Goal: Information Seeking & Learning: Learn about a topic

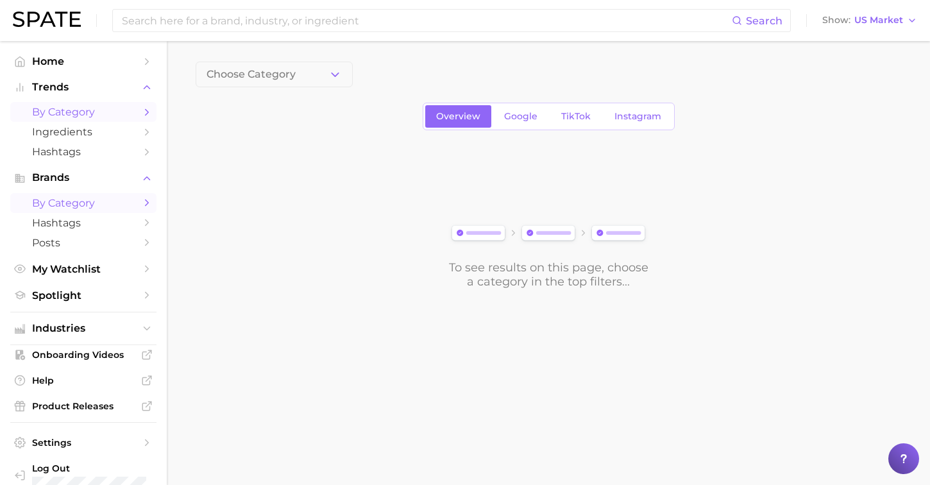
click at [60, 114] on span "by Category" at bounding box center [83, 112] width 103 height 12
click at [327, 77] on button "1. Choose Category" at bounding box center [274, 75] width 157 height 26
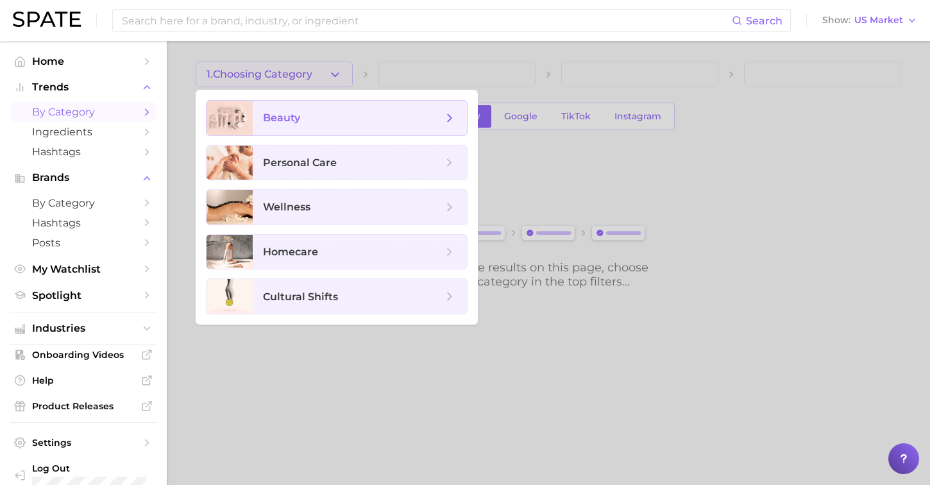
click at [301, 120] on span "beauty" at bounding box center [353, 118] width 180 height 14
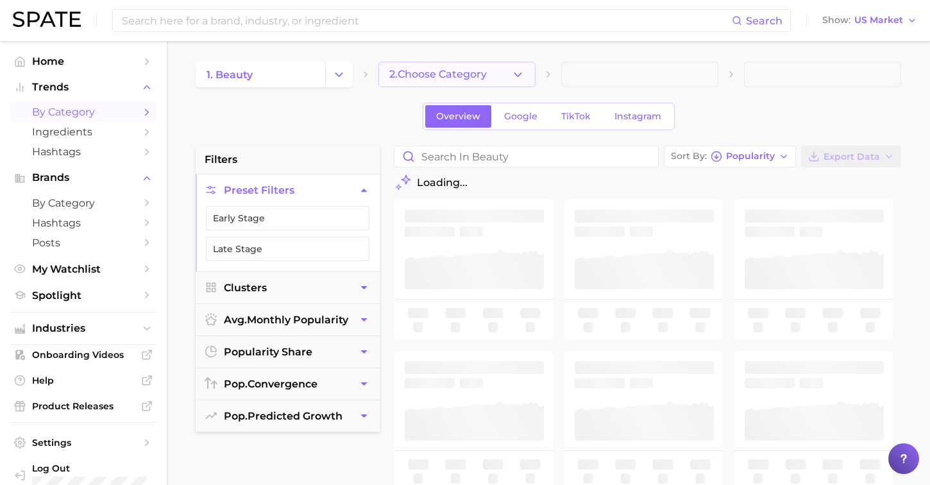
click at [446, 80] on button "2. Choose Category" at bounding box center [456, 75] width 157 height 26
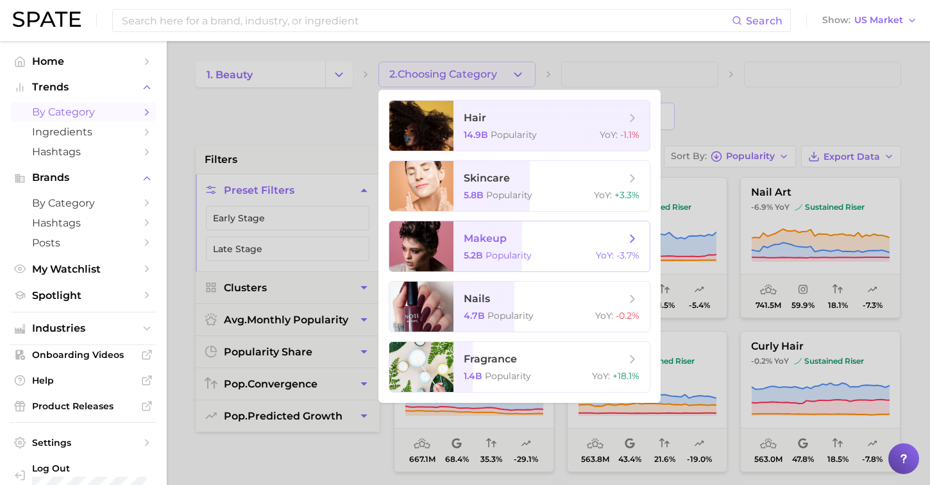
click at [459, 235] on span "makeup 5.2b Popularity YoY : -3.7%" at bounding box center [551, 246] width 196 height 50
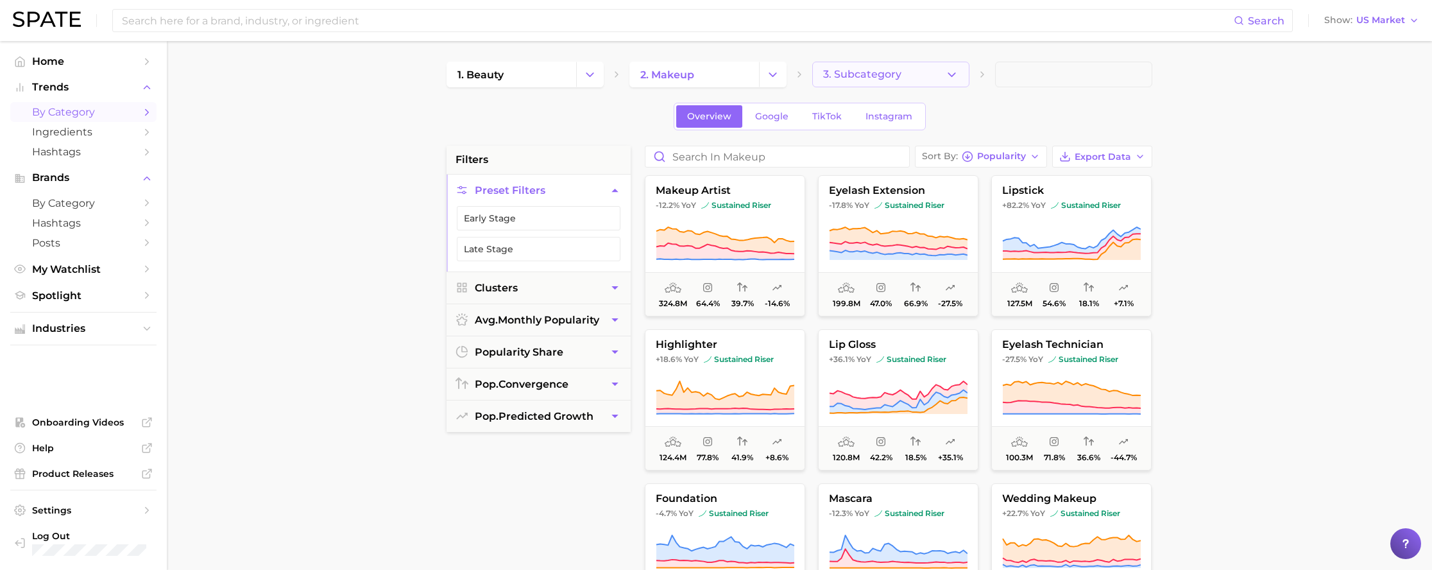
click at [904, 71] on button "3. Subcategory" at bounding box center [890, 75] width 157 height 26
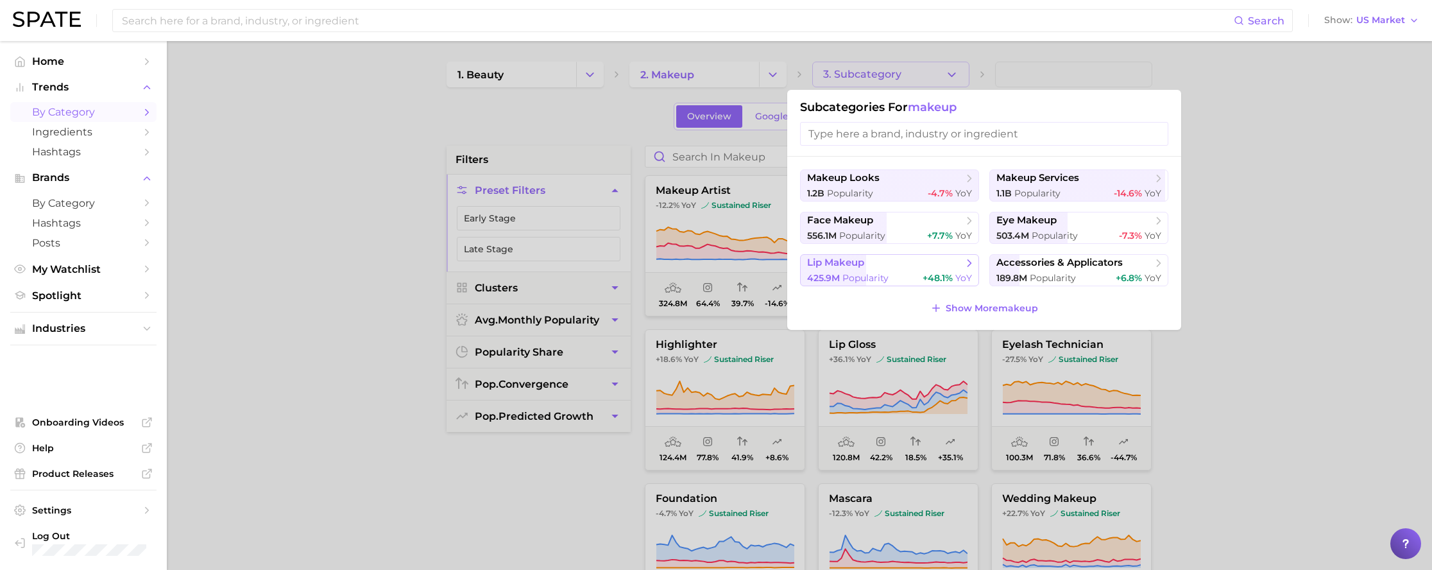
click at [870, 257] on span "lip makeup" at bounding box center [885, 263] width 156 height 13
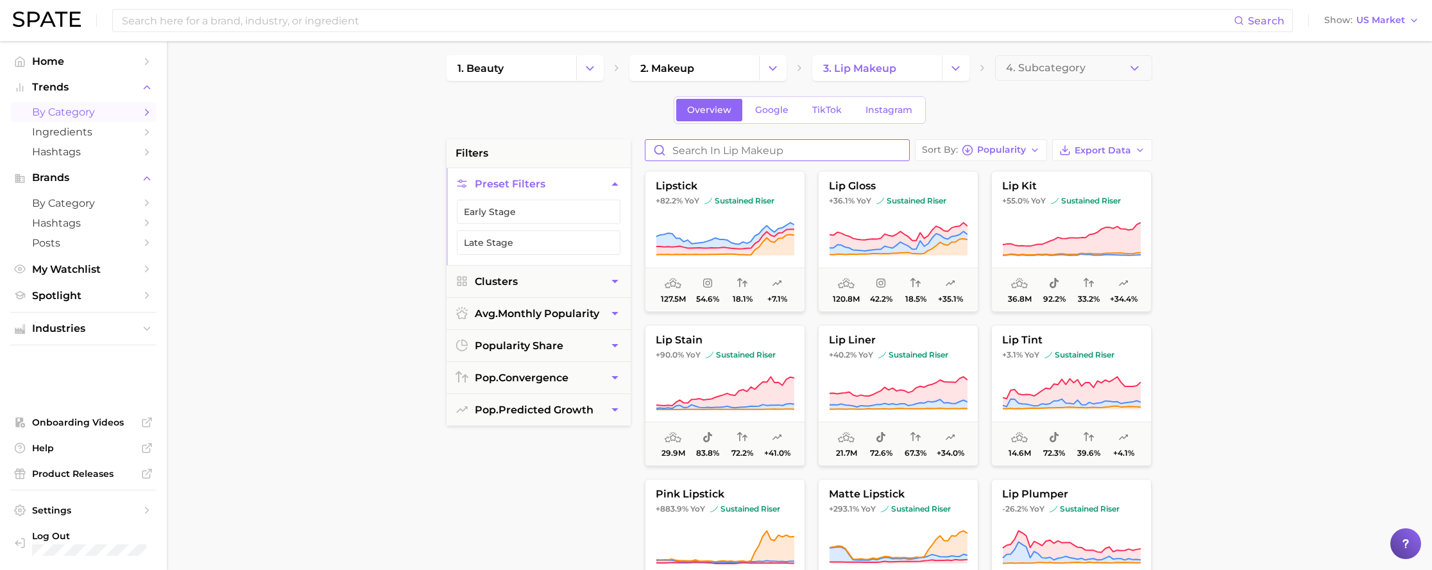
click at [732, 162] on div "Sort By Popularity Export Data lipstick +82.2% YoY sustained riser 127.5m 54.6%…" at bounding box center [898, 464] width 520 height 650
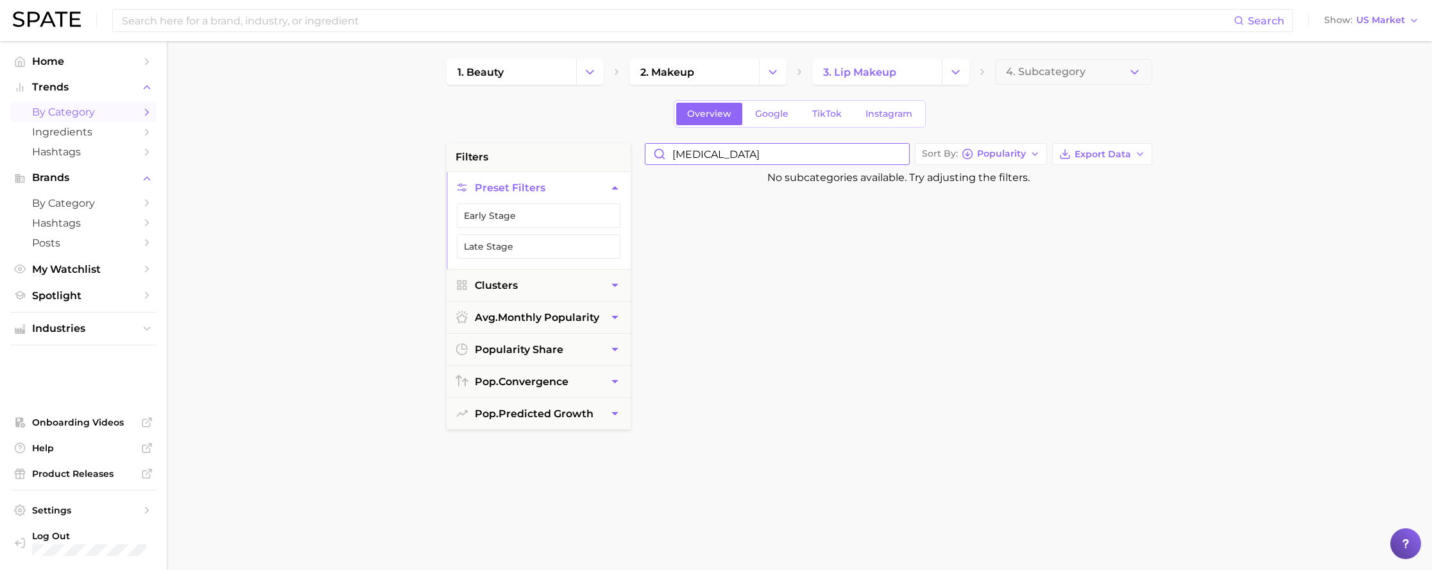
drag, startPoint x: 699, startPoint y: 157, endPoint x: 742, endPoint y: 163, distance: 44.0
click at [699, 157] on input "[MEDICAL_DATA]" at bounding box center [777, 154] width 264 height 21
drag, startPoint x: 669, startPoint y: 163, endPoint x: 661, endPoint y: 163, distance: 7.7
click at [661, 163] on input "[MEDICAL_DATA]" at bounding box center [777, 154] width 264 height 21
type input "l"
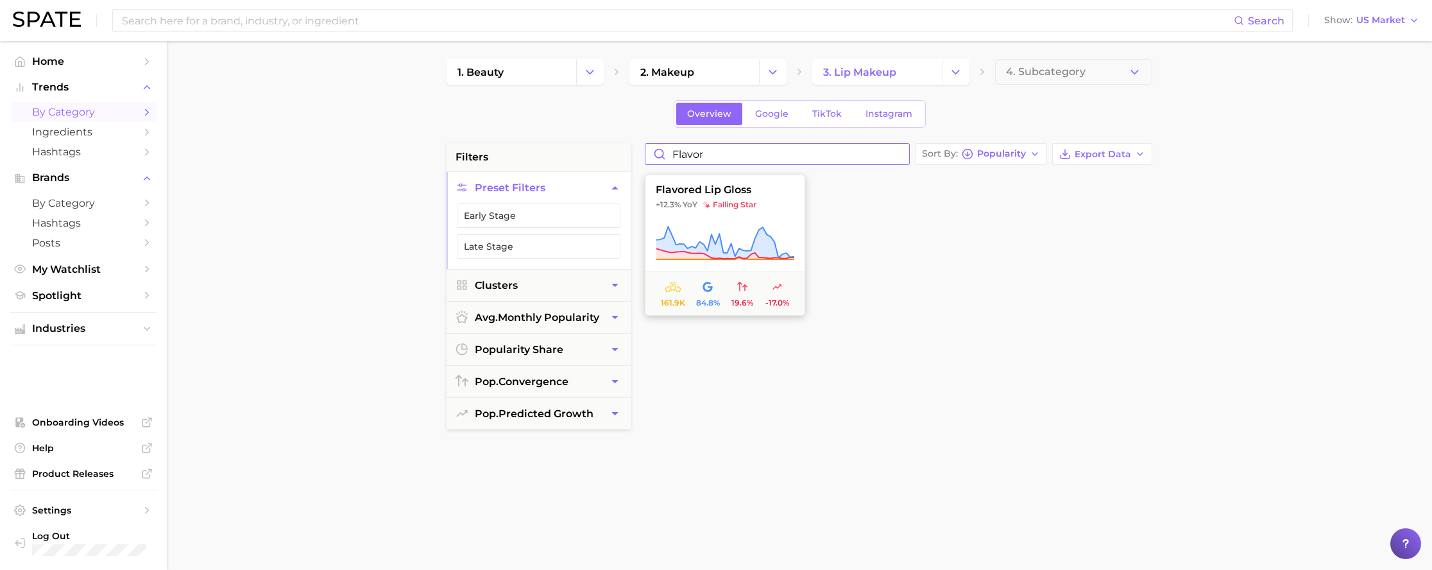
type input "flavor"
click at [729, 190] on span "flavored lip gloss" at bounding box center [724, 190] width 159 height 12
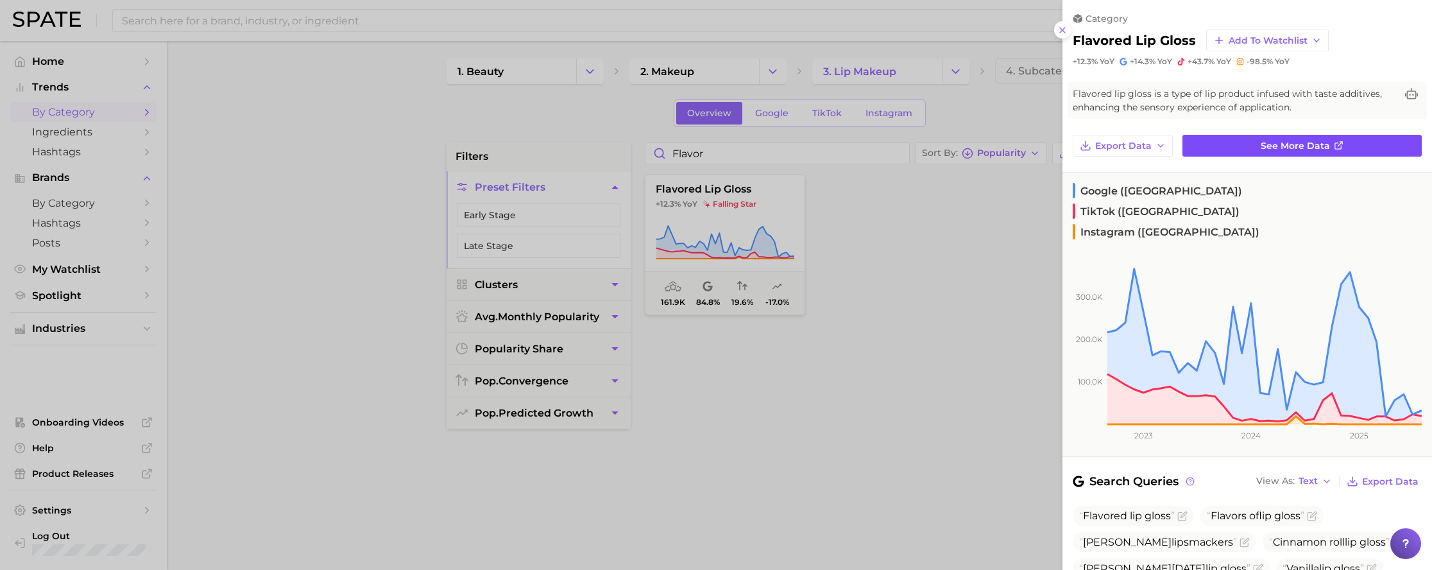
scroll to position [1, 0]
click at [929, 139] on link "See more data" at bounding box center [1301, 145] width 239 height 22
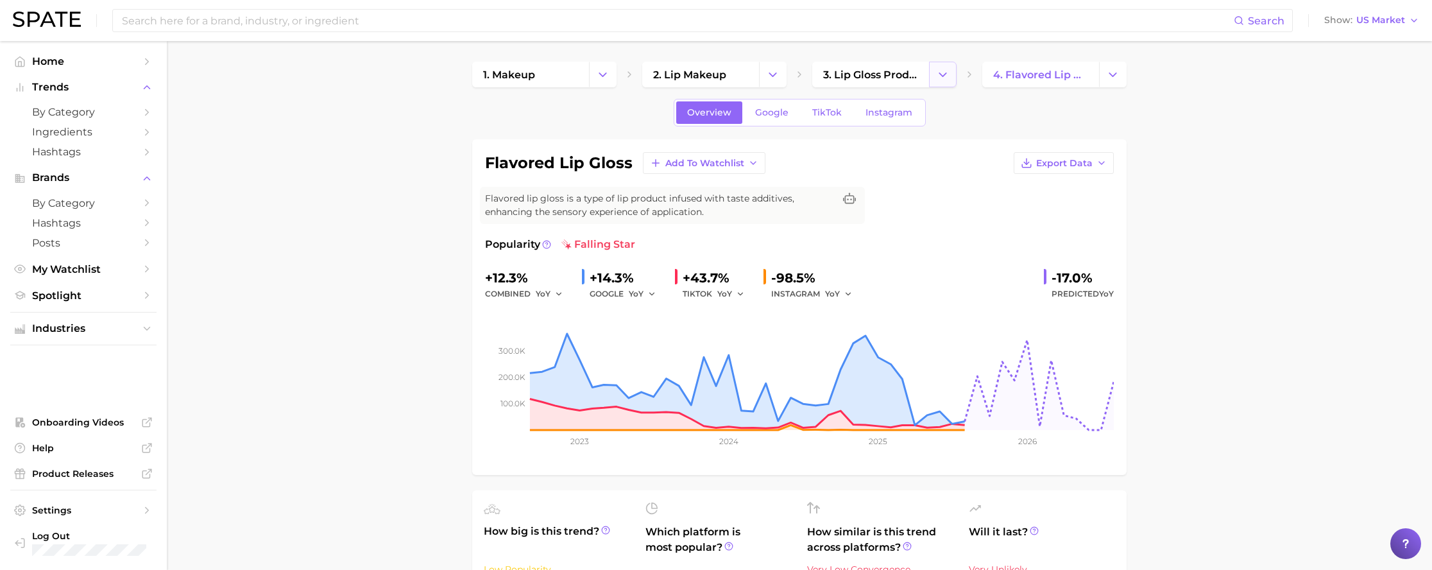
click at [929, 68] on icon "Change Category" at bounding box center [942, 74] width 13 height 13
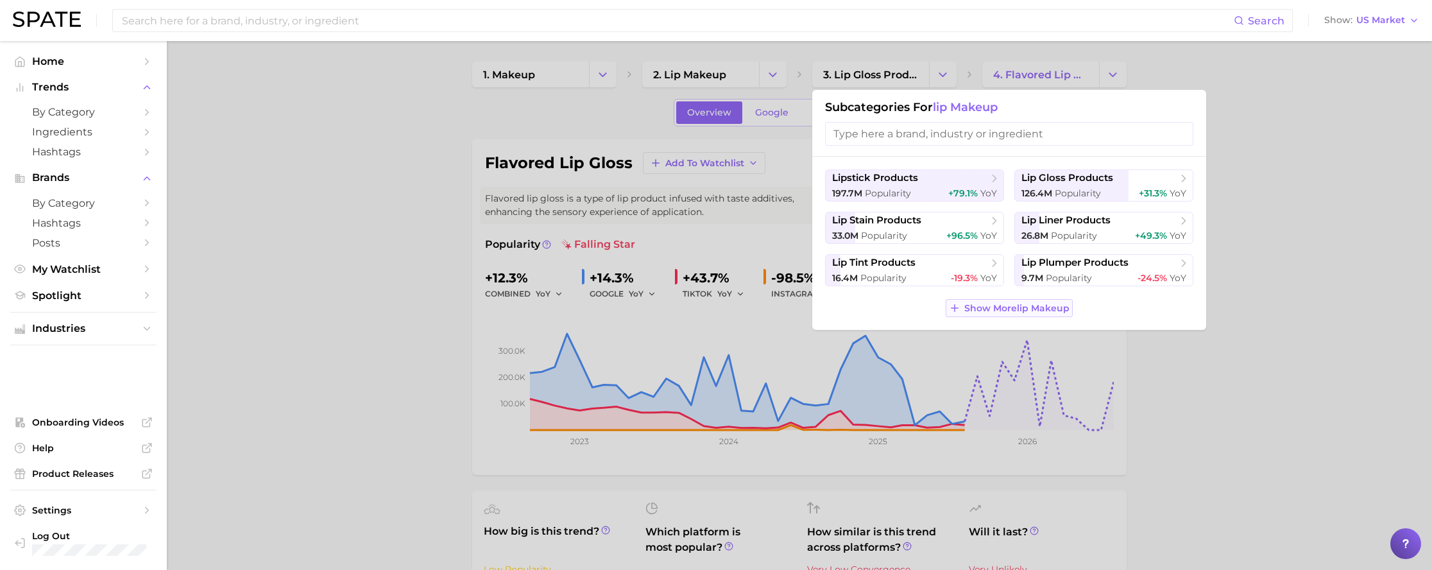
click at [929, 312] on span "Show More lip makeup" at bounding box center [1016, 308] width 105 height 11
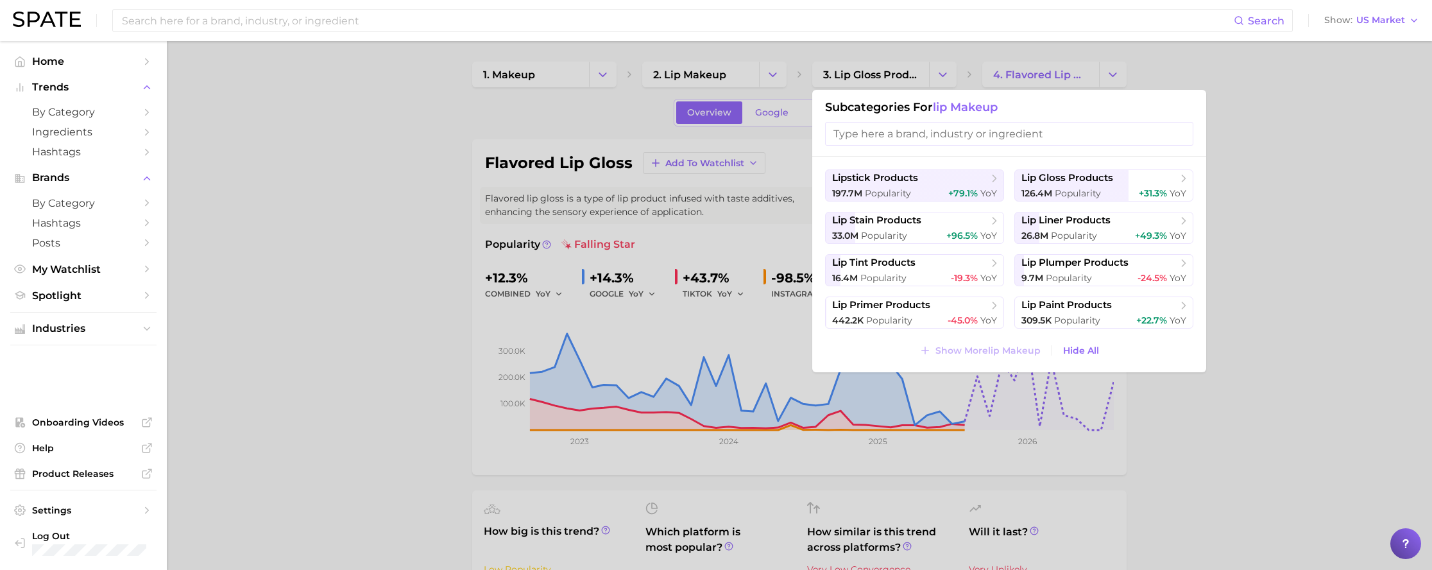
click at [929, 286] on div at bounding box center [716, 285] width 1432 height 570
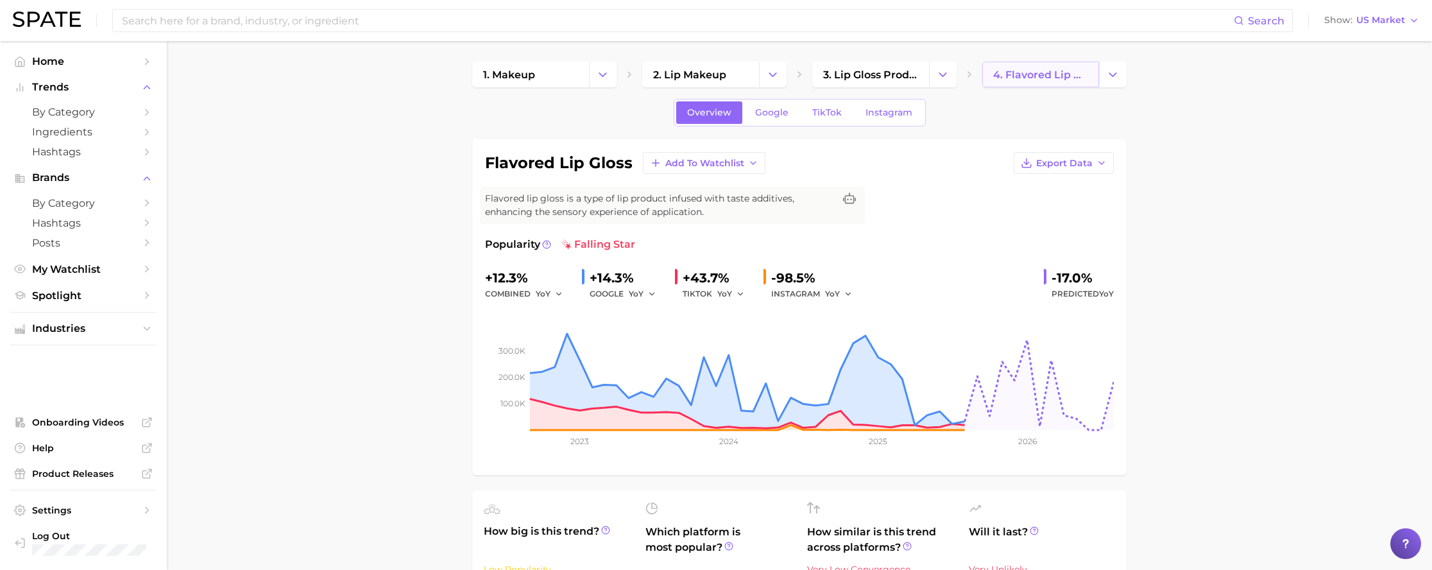
click at [929, 75] on span "4. flavored lip gloss" at bounding box center [1040, 75] width 95 height 12
click at [929, 73] on polyline "Change Category" at bounding box center [1112, 73] width 7 height 3
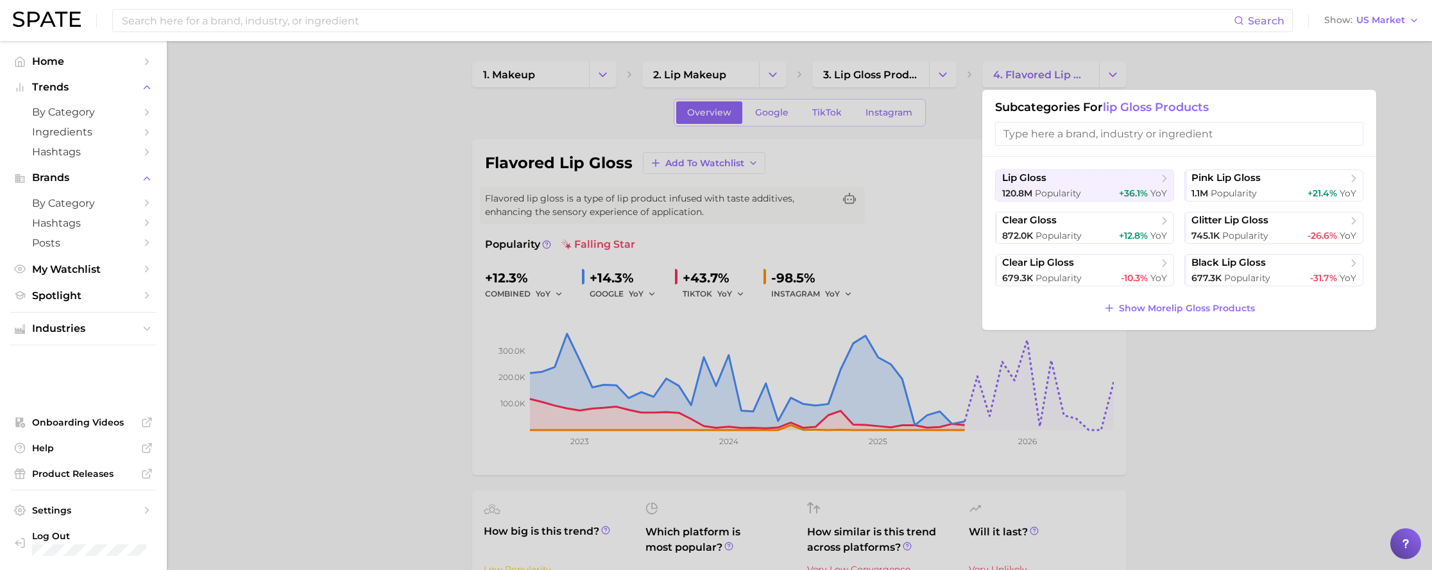
drag, startPoint x: 1221, startPoint y: 402, endPoint x: 1188, endPoint y: 385, distance: 37.3
click at [929, 400] on div at bounding box center [716, 285] width 1432 height 570
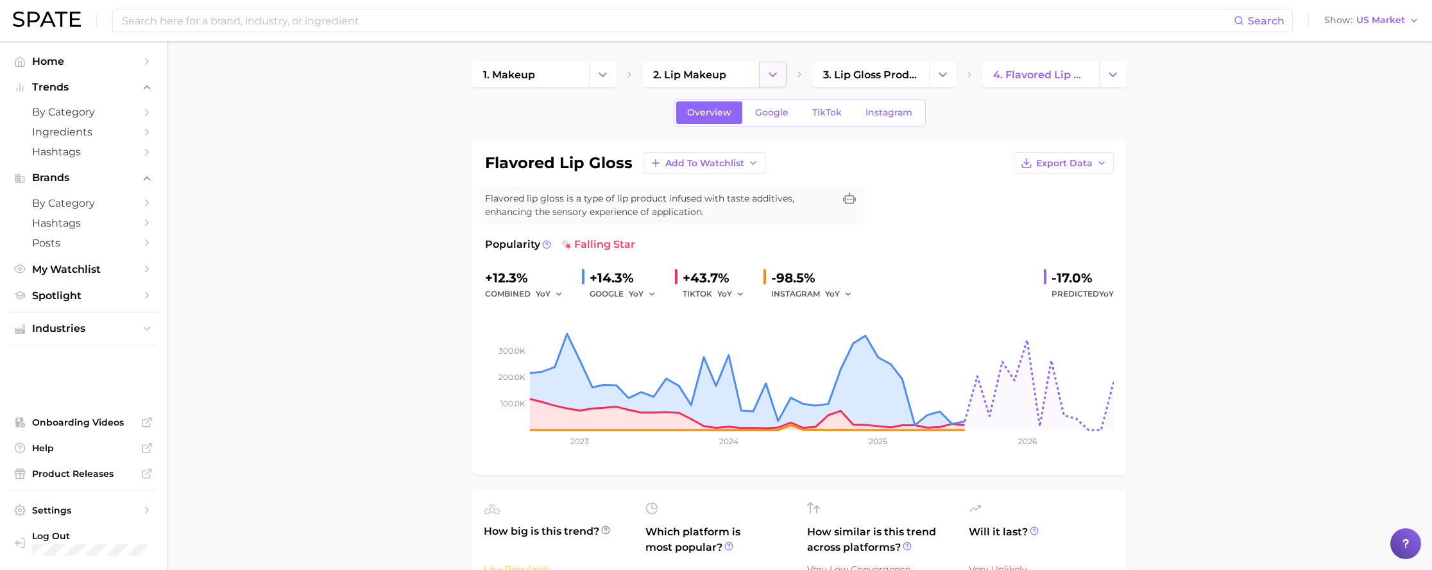
click at [772, 74] on icon "Change Category" at bounding box center [772, 74] width 13 height 13
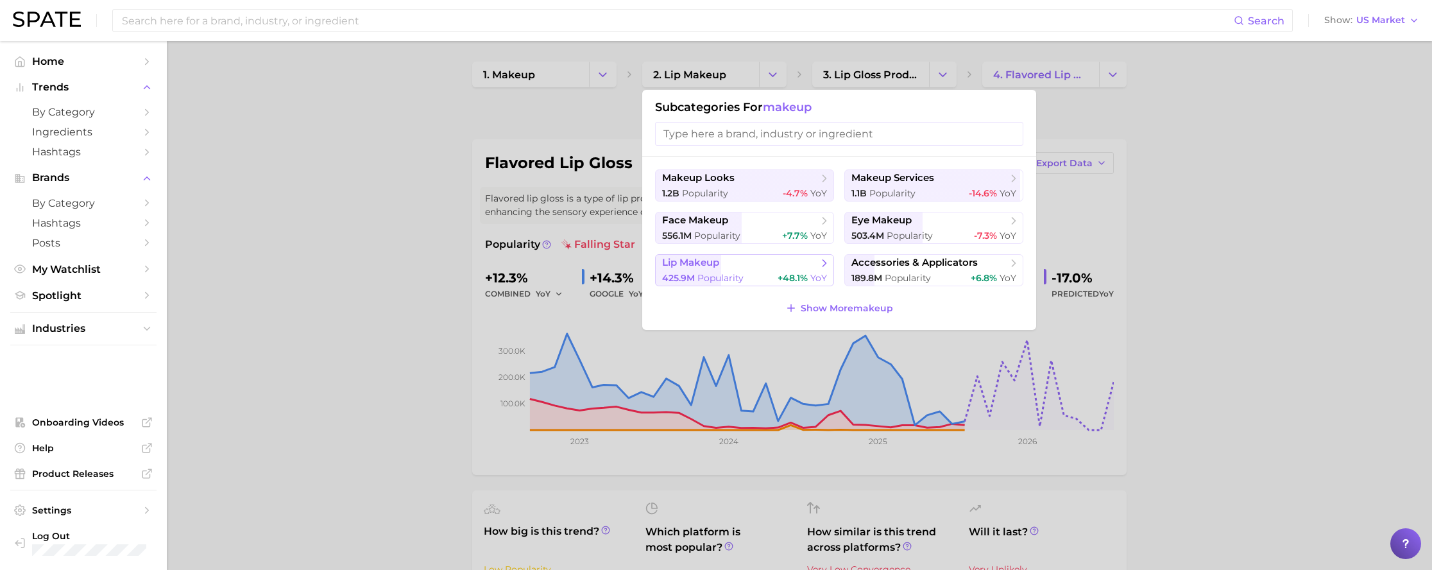
click at [734, 261] on span "lip makeup" at bounding box center [740, 263] width 156 height 13
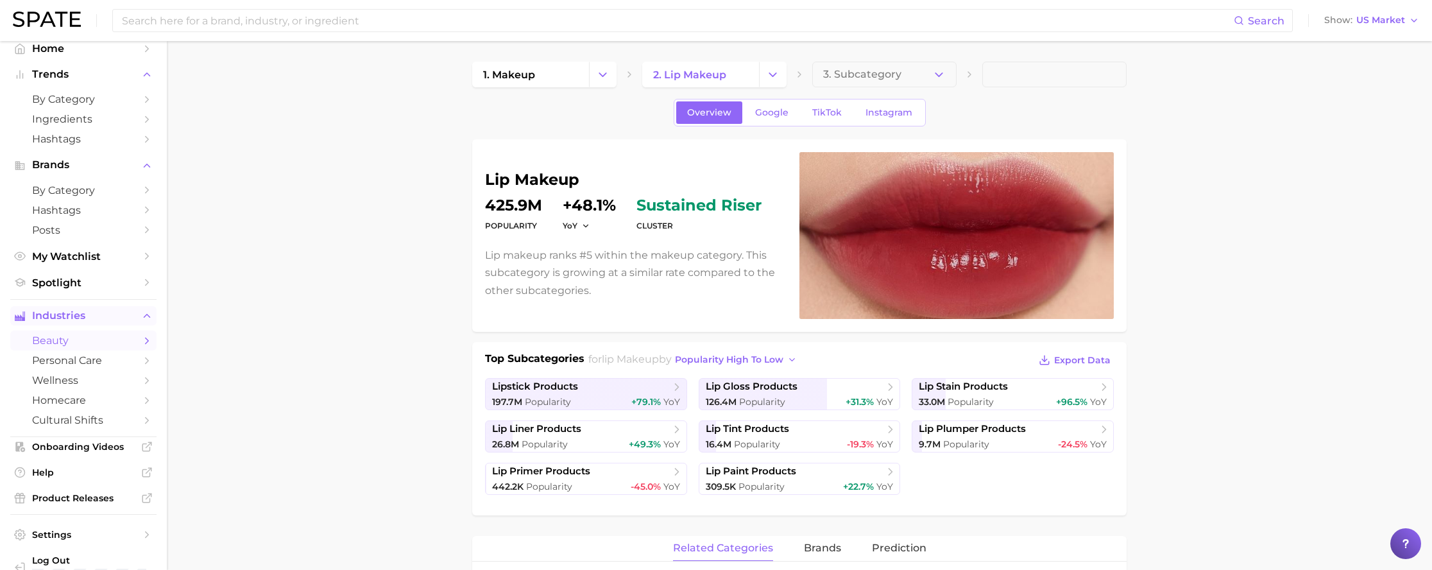
scroll to position [37, 0]
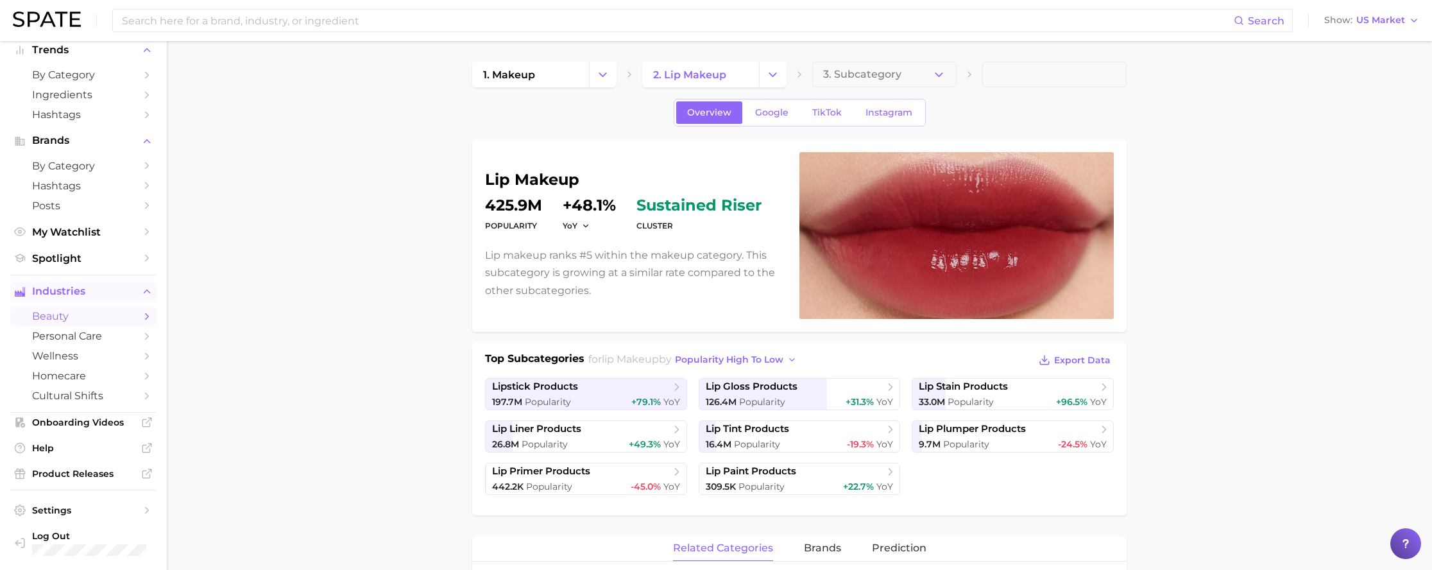
click at [78, 294] on span "Industries" at bounding box center [83, 291] width 103 height 12
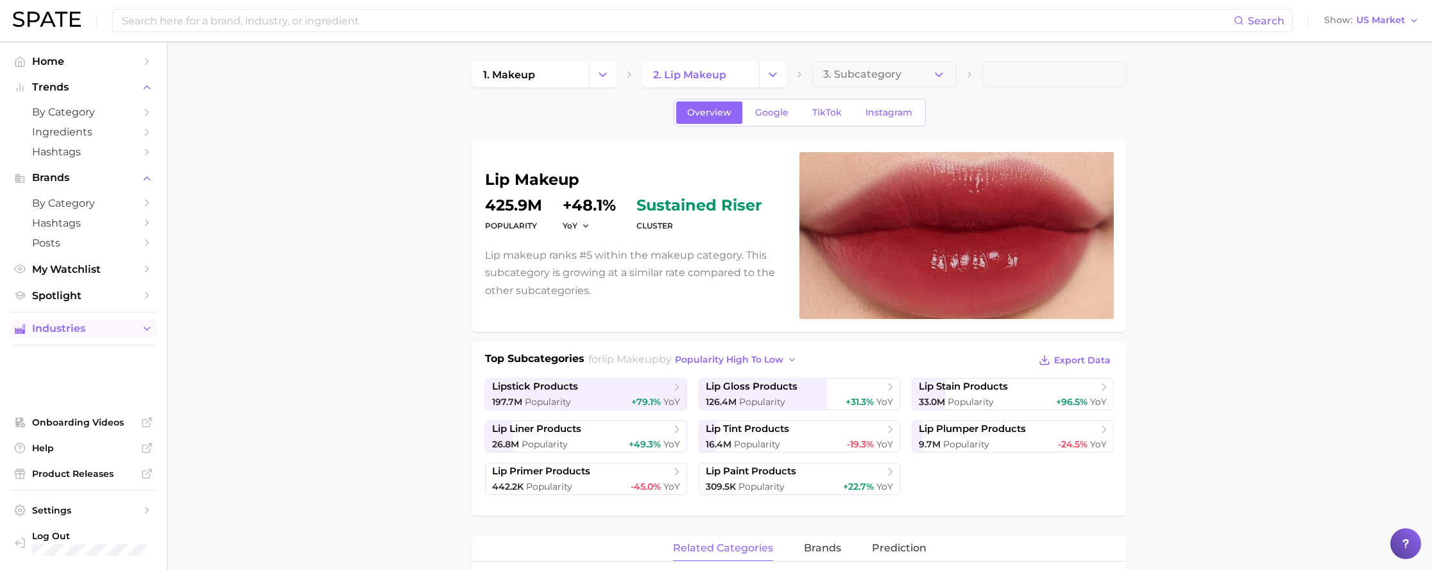
scroll to position [0, 0]
click at [78, 294] on span "Spotlight" at bounding box center [83, 295] width 103 height 12
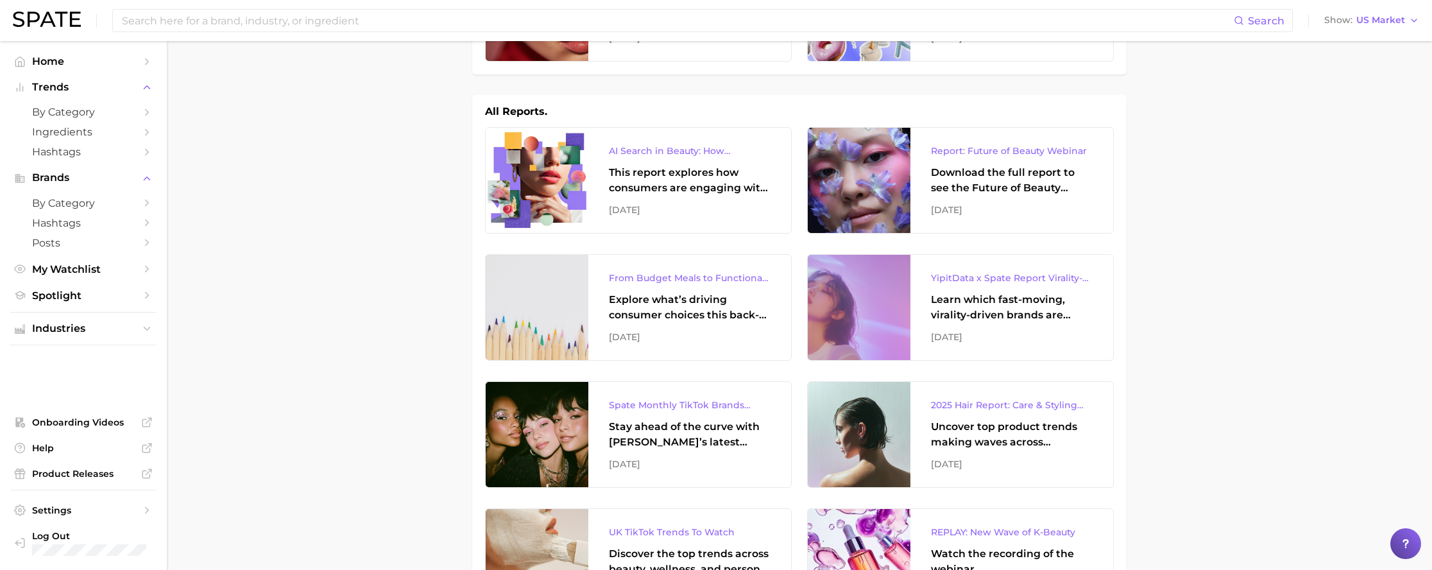
scroll to position [137, 0]
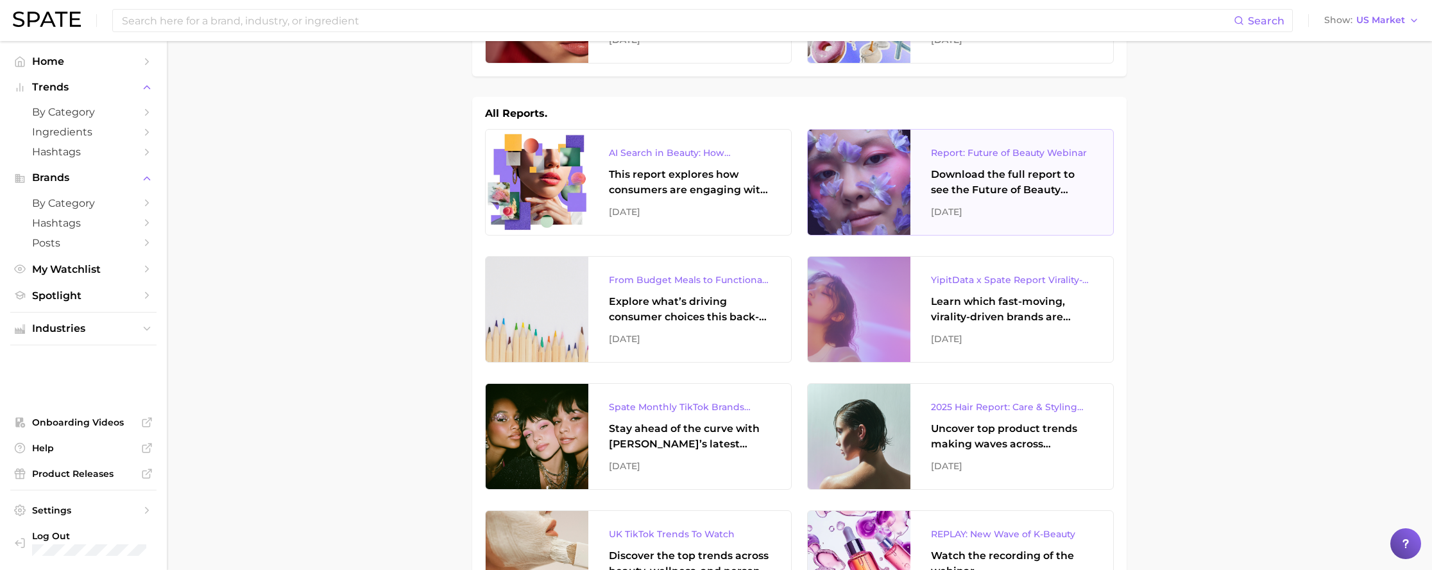
click at [929, 183] on div "Download the full report to see the Future of Beauty trends we unpacked during …" at bounding box center [1012, 182] width 162 height 31
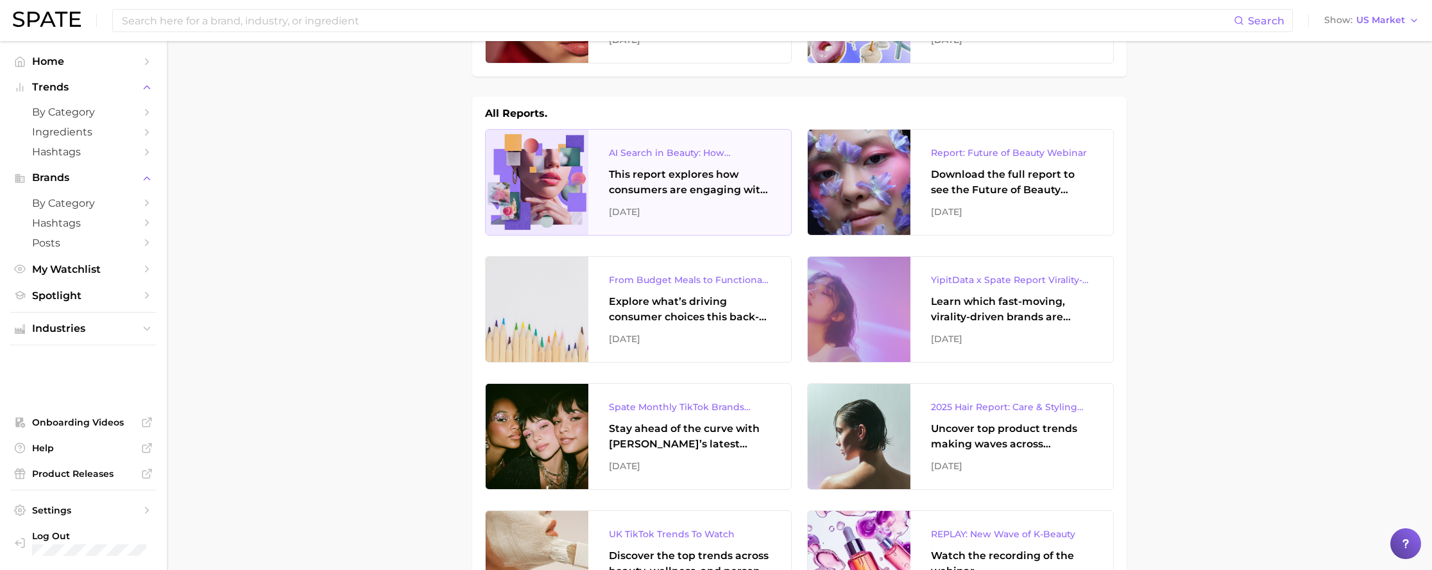
click at [685, 184] on div "This report explores how consumers are engaging with AI-powered search tools — …" at bounding box center [690, 182] width 162 height 31
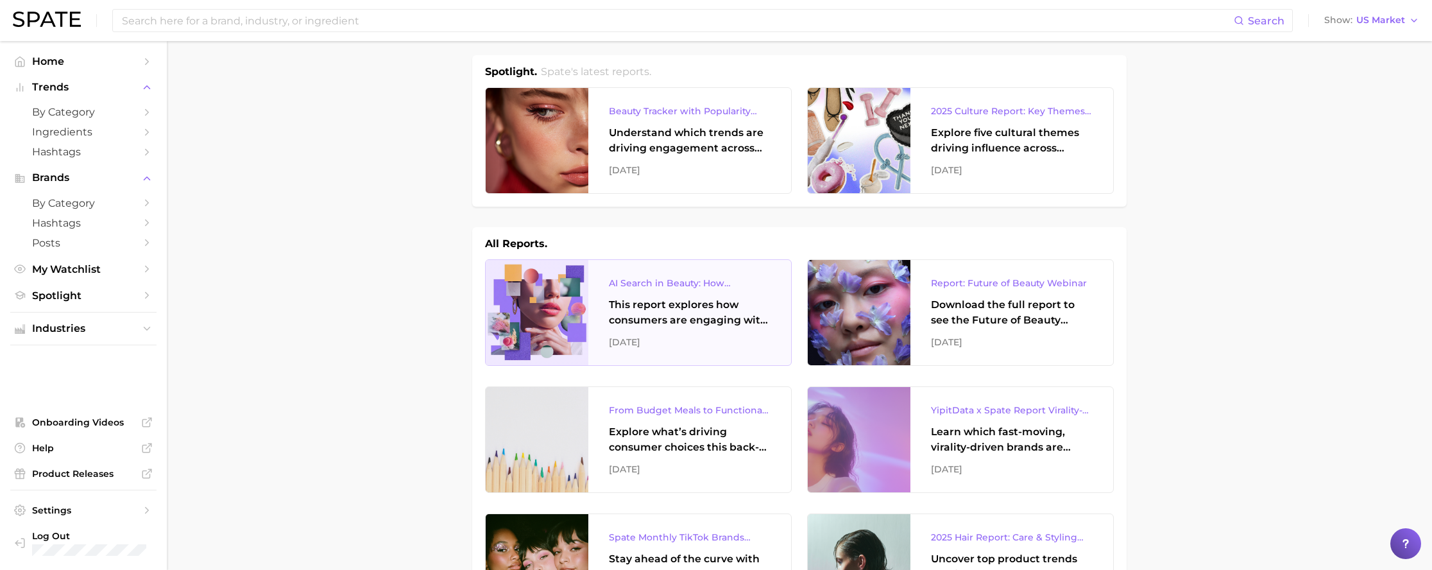
scroll to position [0, 0]
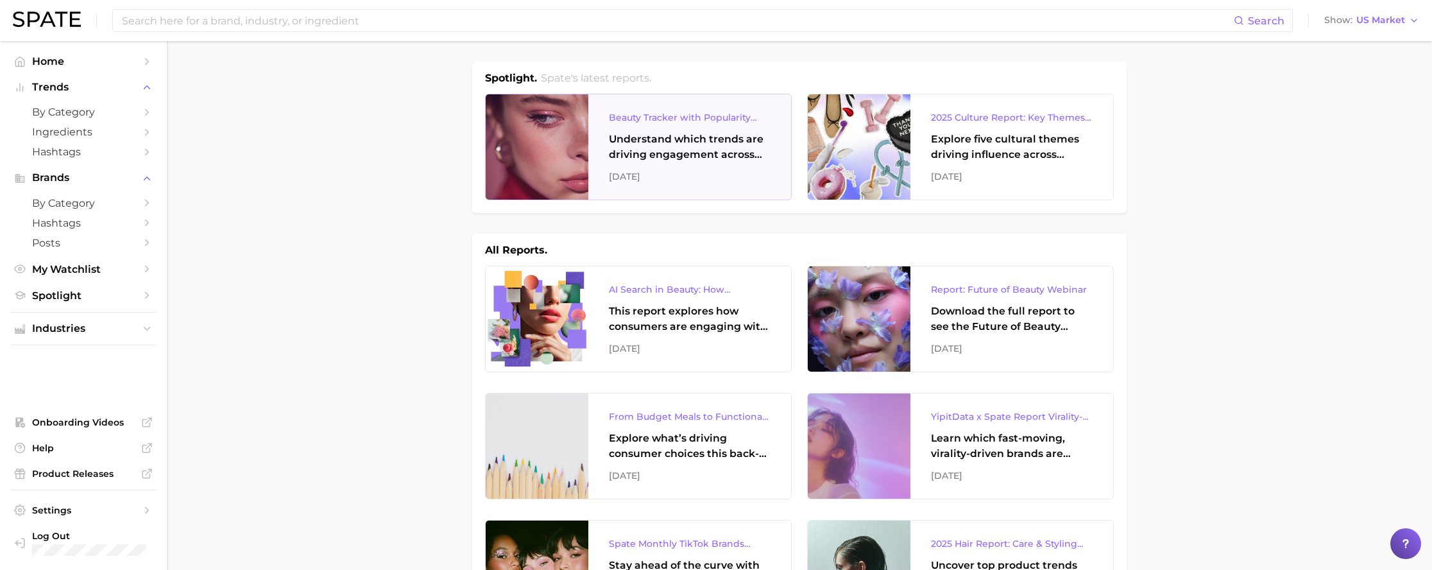
click at [742, 154] on div "Understand which trends are driving engagement across platforms in the skin, ha…" at bounding box center [690, 146] width 162 height 31
click at [613, 143] on div "Understand which trends are driving engagement across platforms in the skin, ha…" at bounding box center [690, 146] width 162 height 31
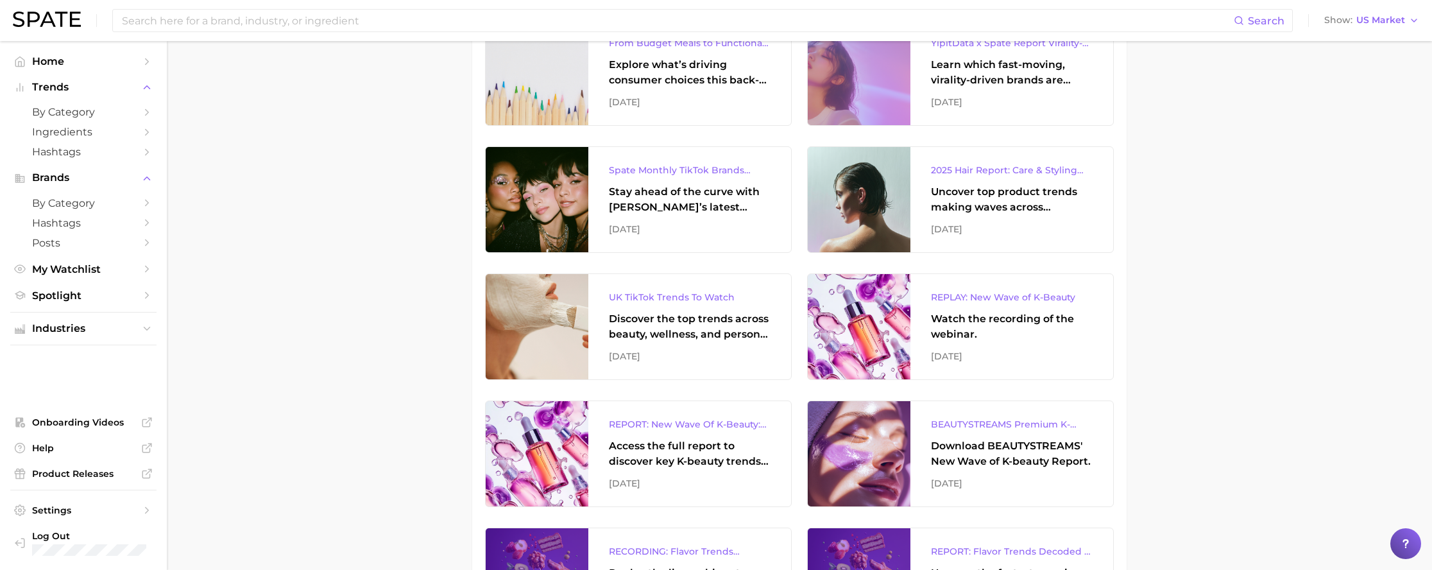
scroll to position [376, 0]
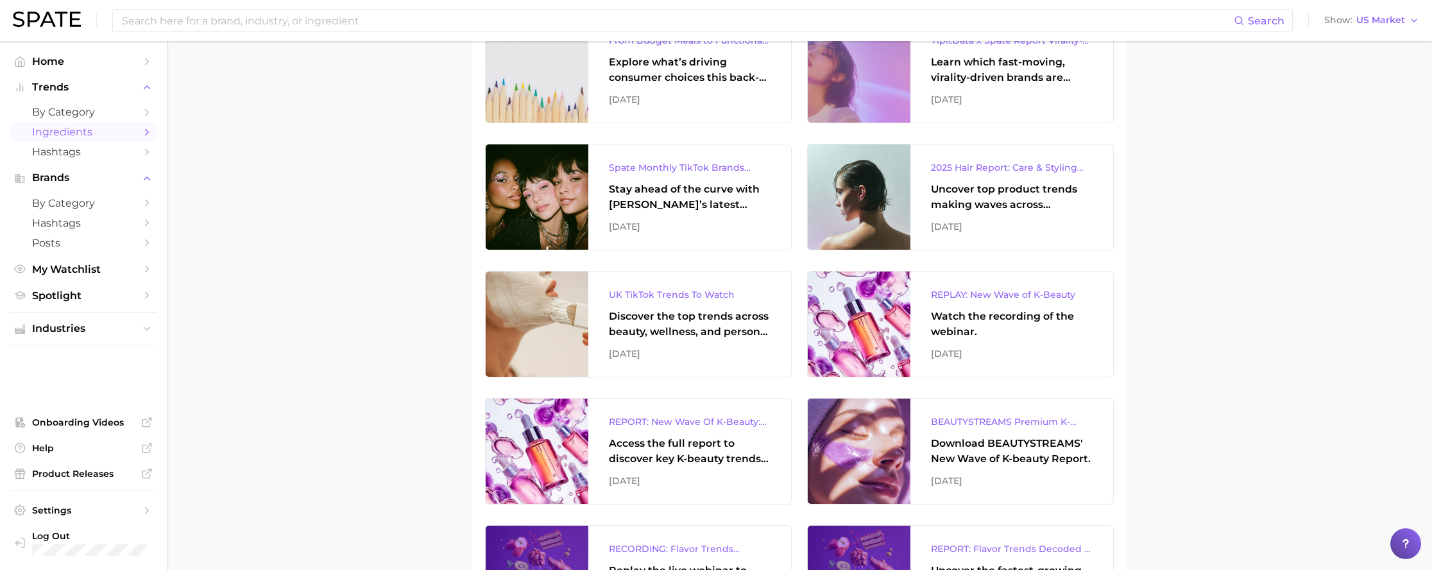
click at [62, 130] on span "Ingredients" at bounding box center [83, 132] width 103 height 12
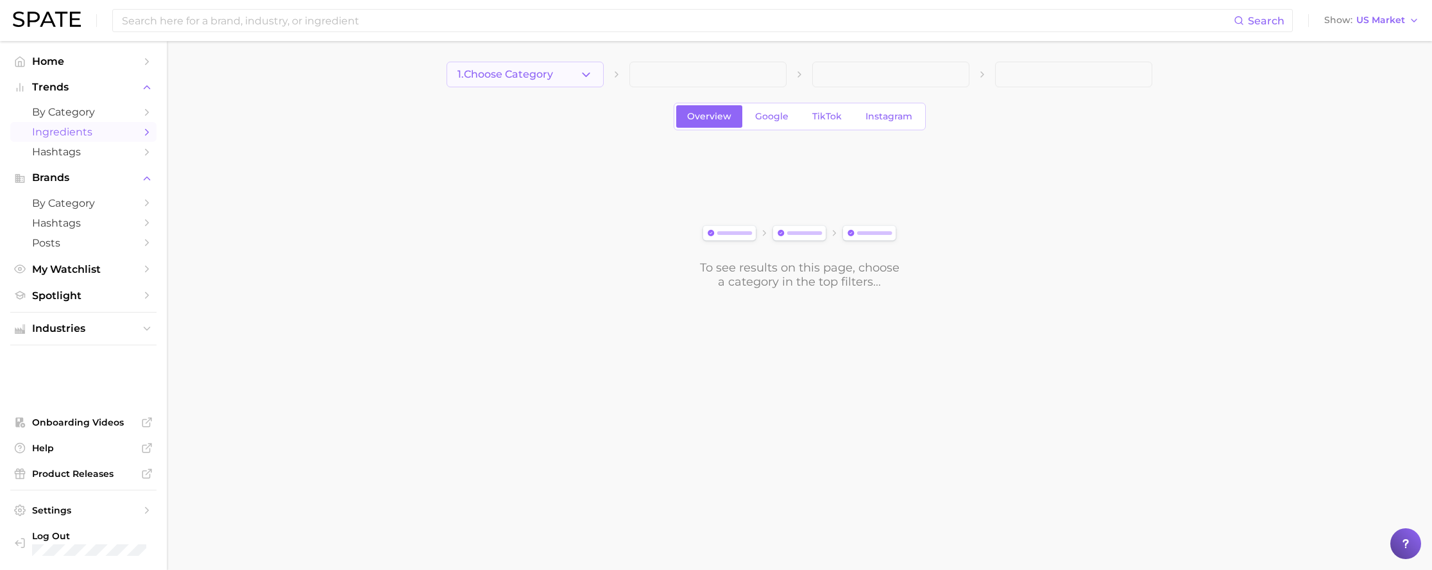
click at [527, 74] on span "1. Choose Category" at bounding box center [505, 75] width 96 height 12
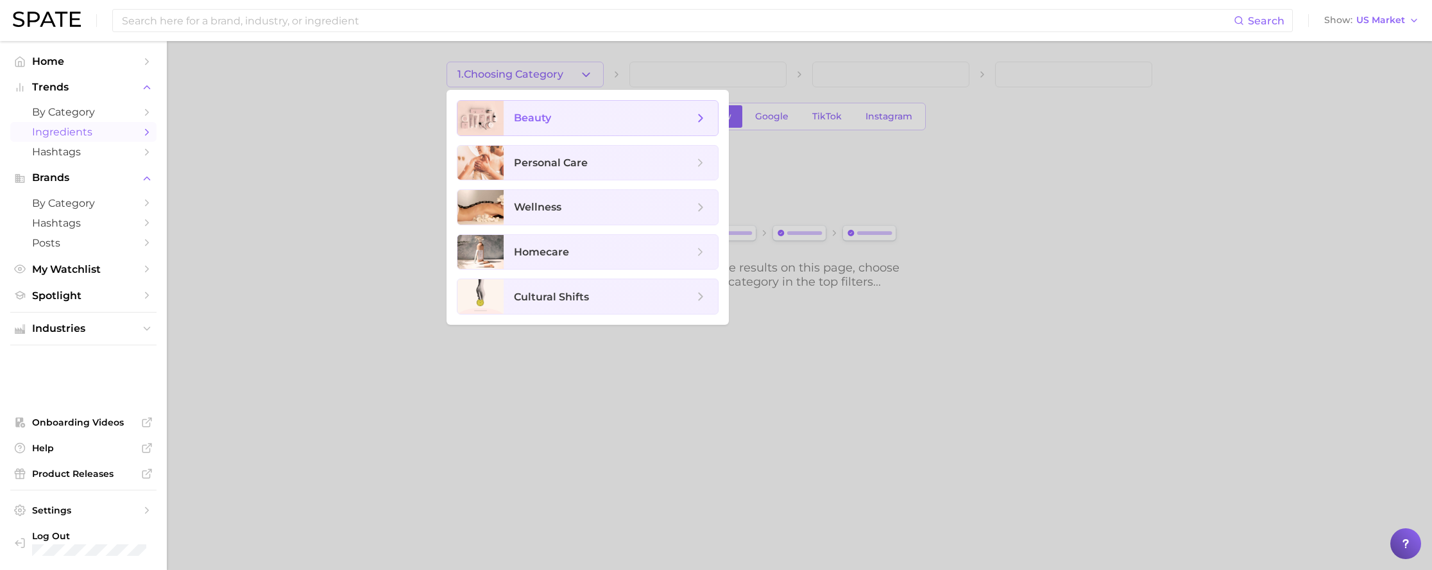
click at [543, 128] on span "beauty" at bounding box center [611, 118] width 214 height 35
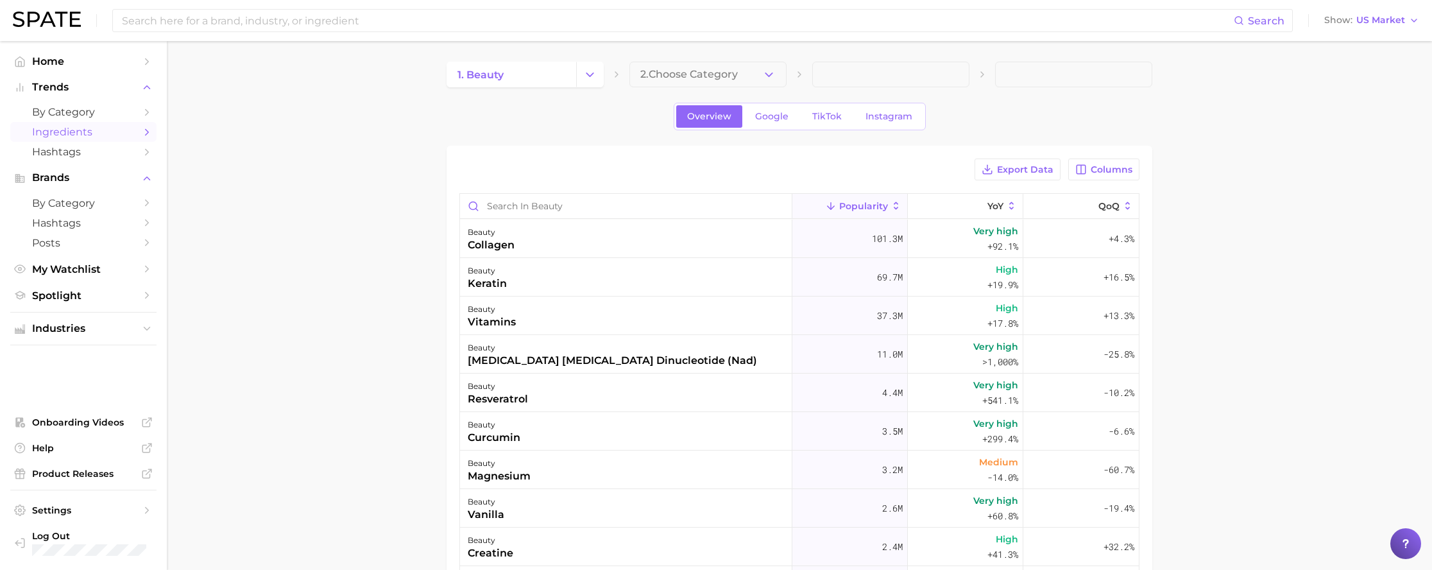
click at [690, 60] on main "1. beauty 2. Choose Category Overview Google TikTok Instagram Export Data Colum…" at bounding box center [799, 440] width 1265 height 799
click at [691, 71] on span "2. Choose Category" at bounding box center [688, 75] width 97 height 12
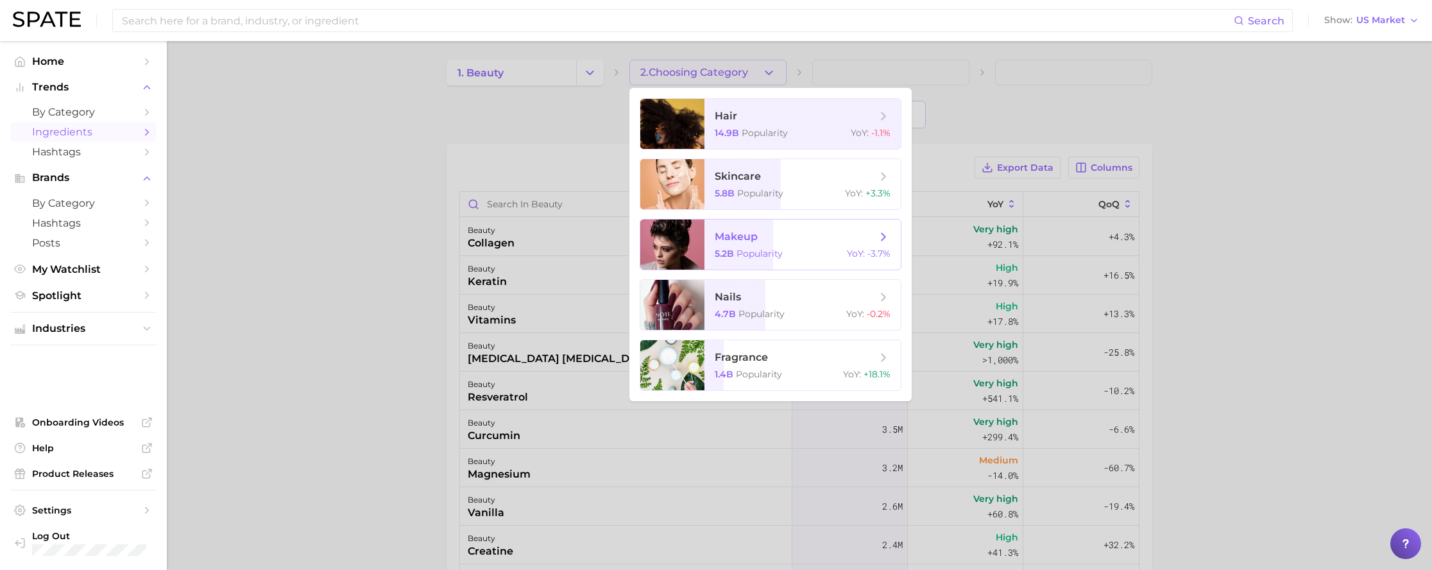
scroll to position [10, 0]
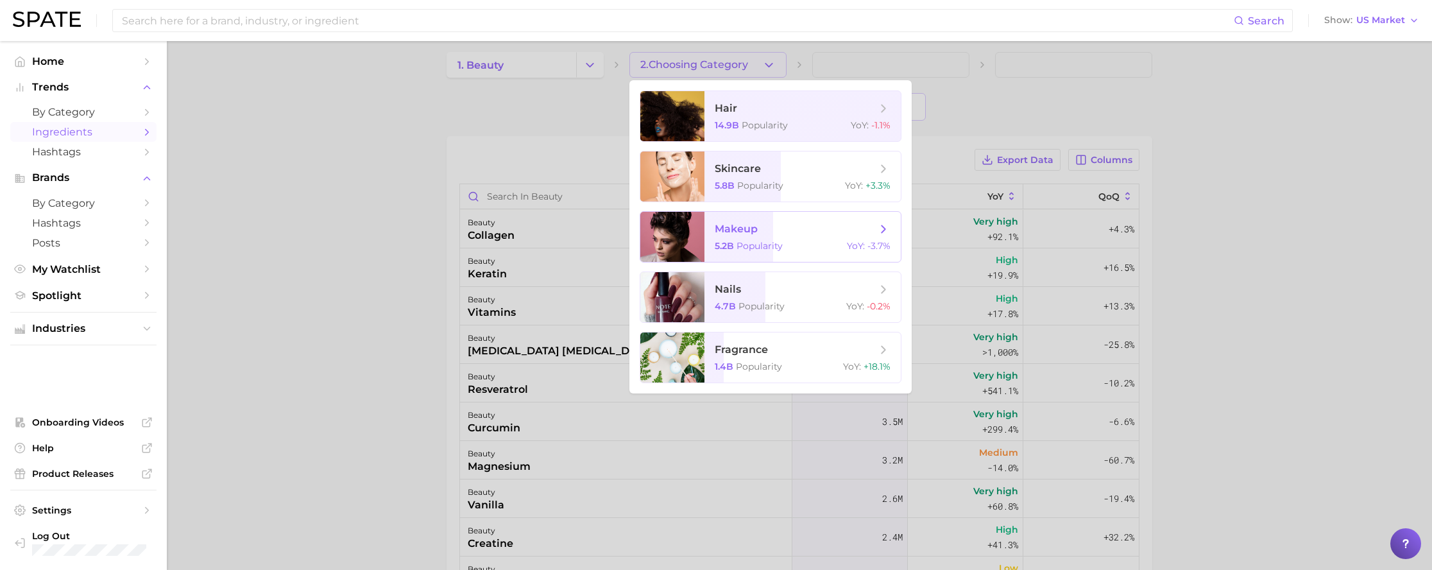
click at [726, 241] on span "makeup 5.2b Popularity YoY : -3.7%" at bounding box center [802, 237] width 196 height 50
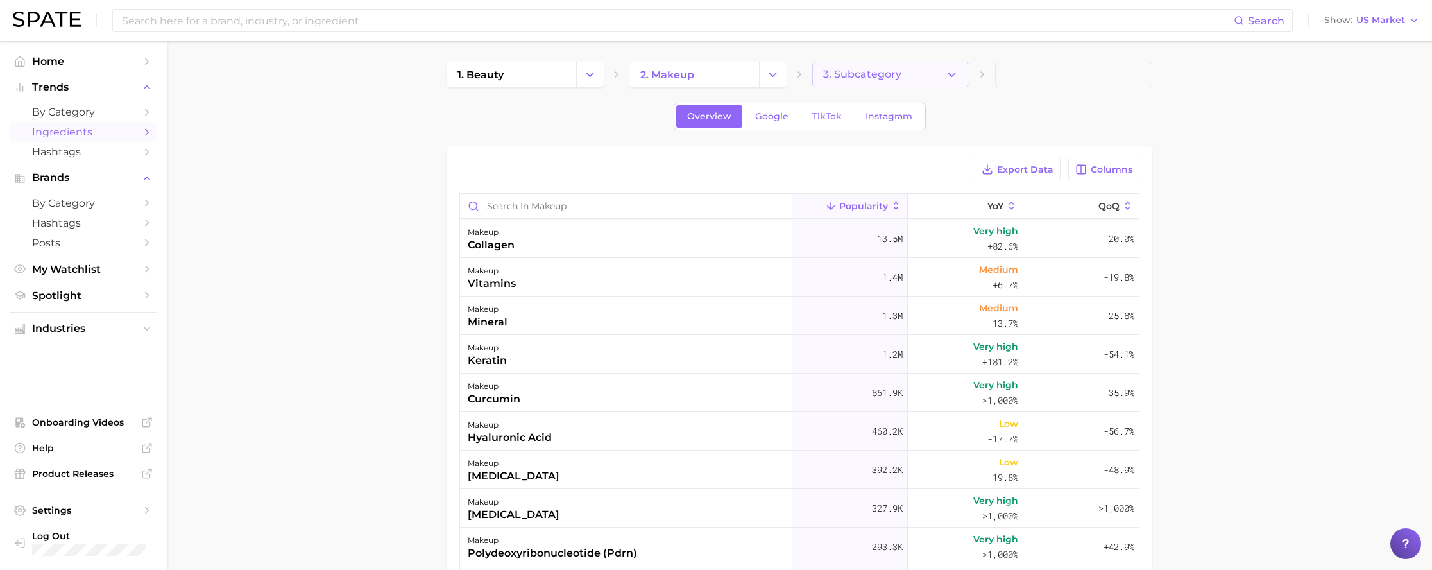
click at [824, 74] on span "3. Subcategory" at bounding box center [862, 75] width 78 height 12
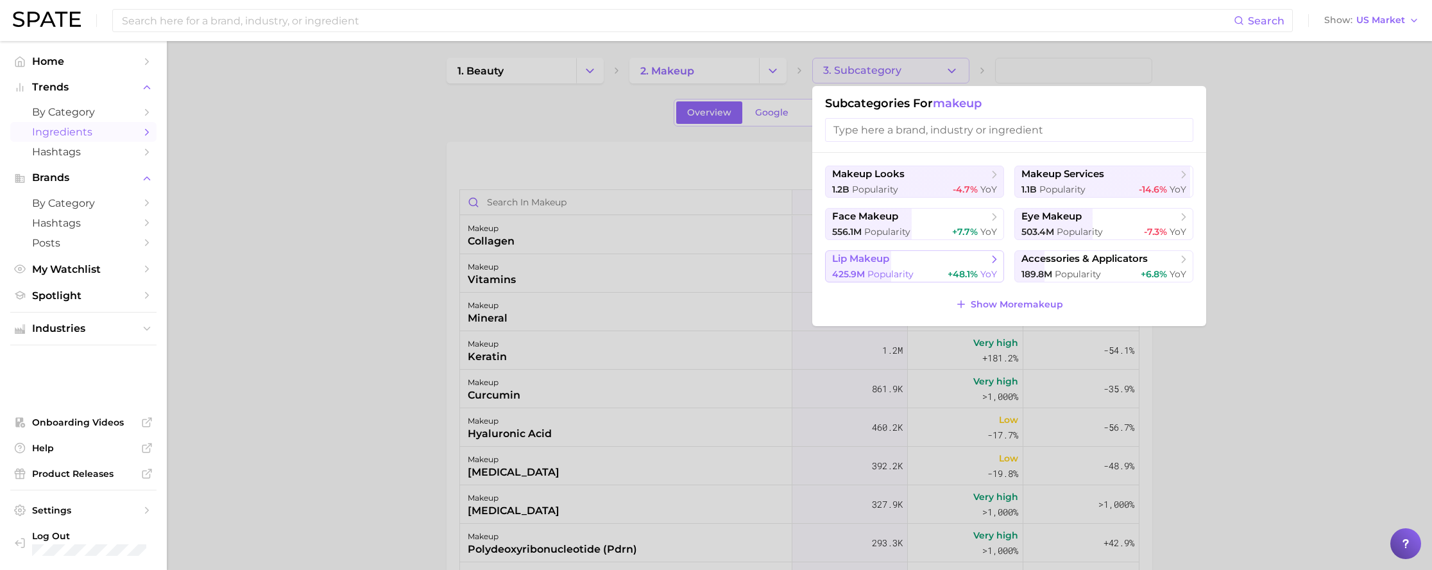
scroll to position [5, 0]
click at [861, 270] on span "425.9m" at bounding box center [848, 273] width 33 height 12
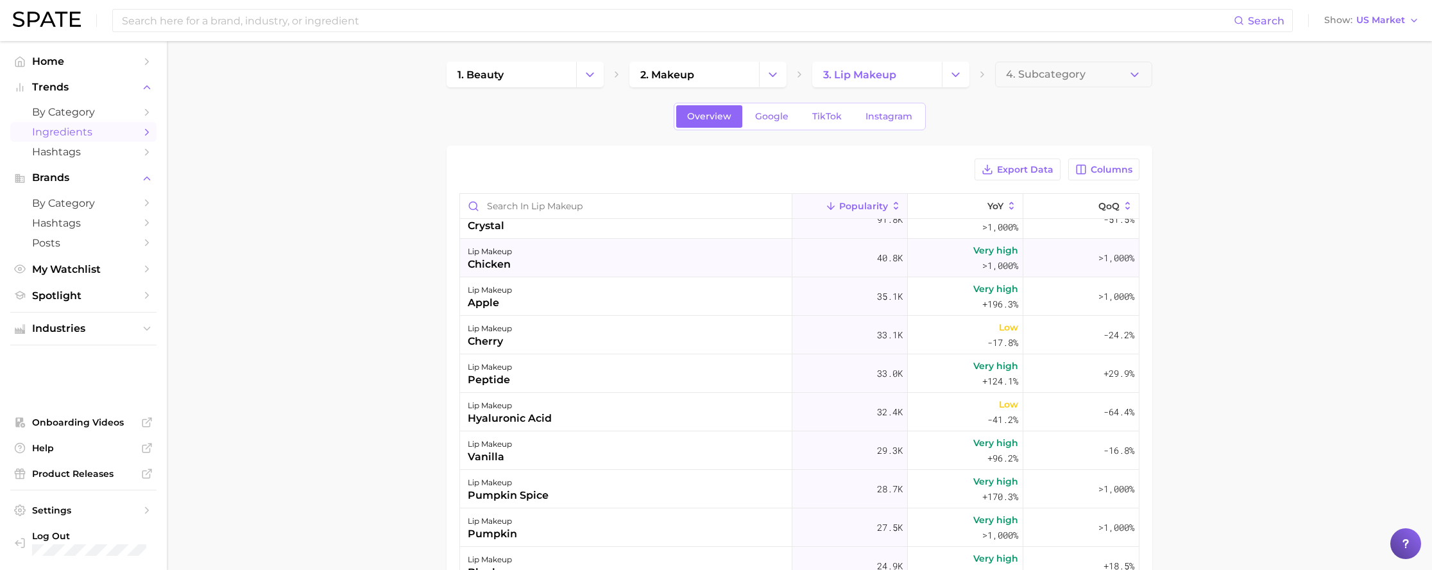
scroll to position [144, 0]
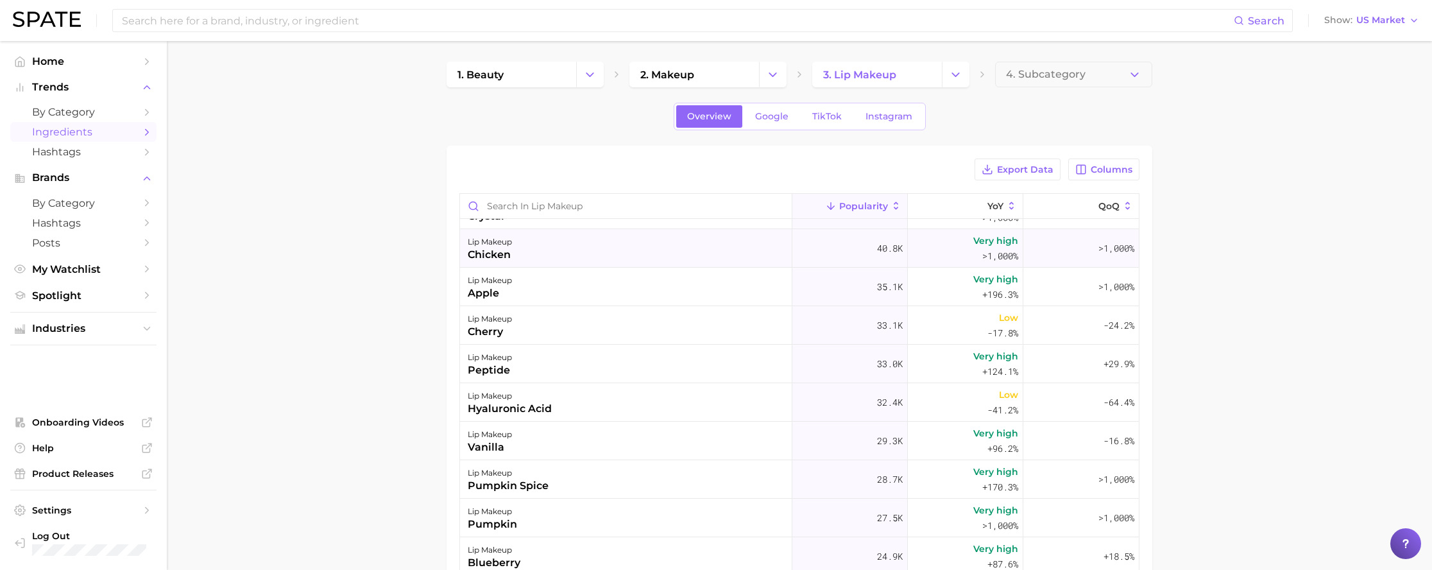
click at [500, 259] on div "chicken" at bounding box center [490, 254] width 44 height 15
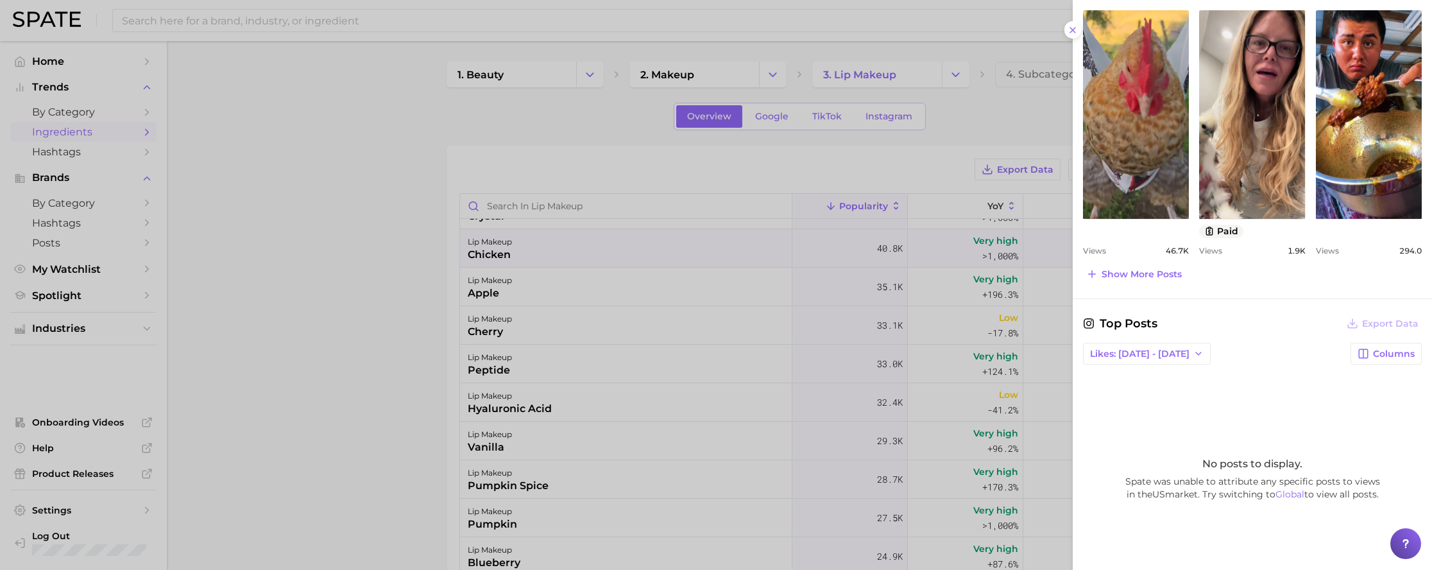
scroll to position [590, 0]
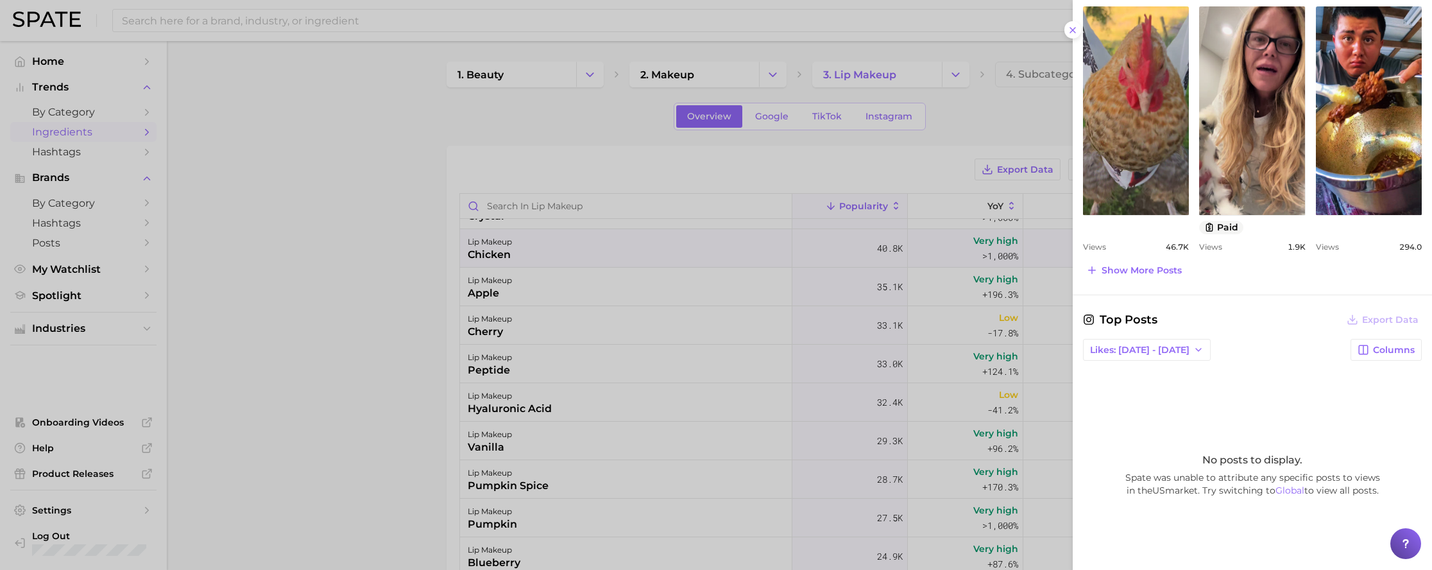
click at [380, 269] on div at bounding box center [716, 285] width 1432 height 570
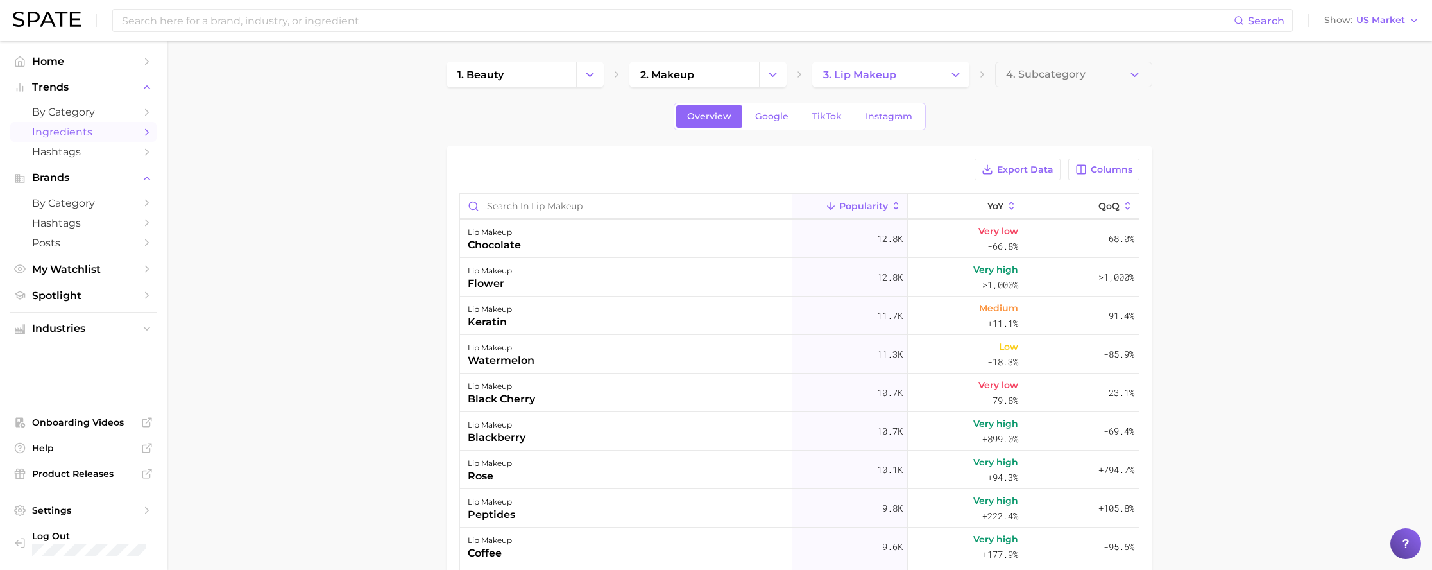
scroll to position [809, 0]
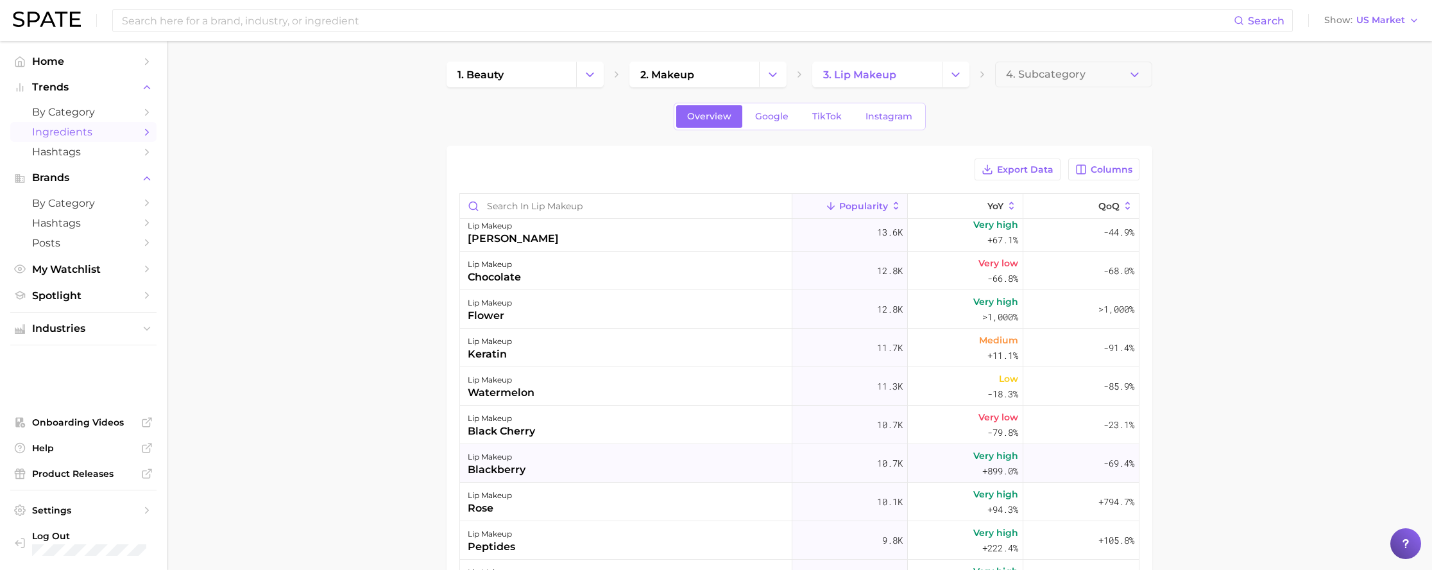
click at [519, 464] on div "blackberry" at bounding box center [497, 469] width 58 height 15
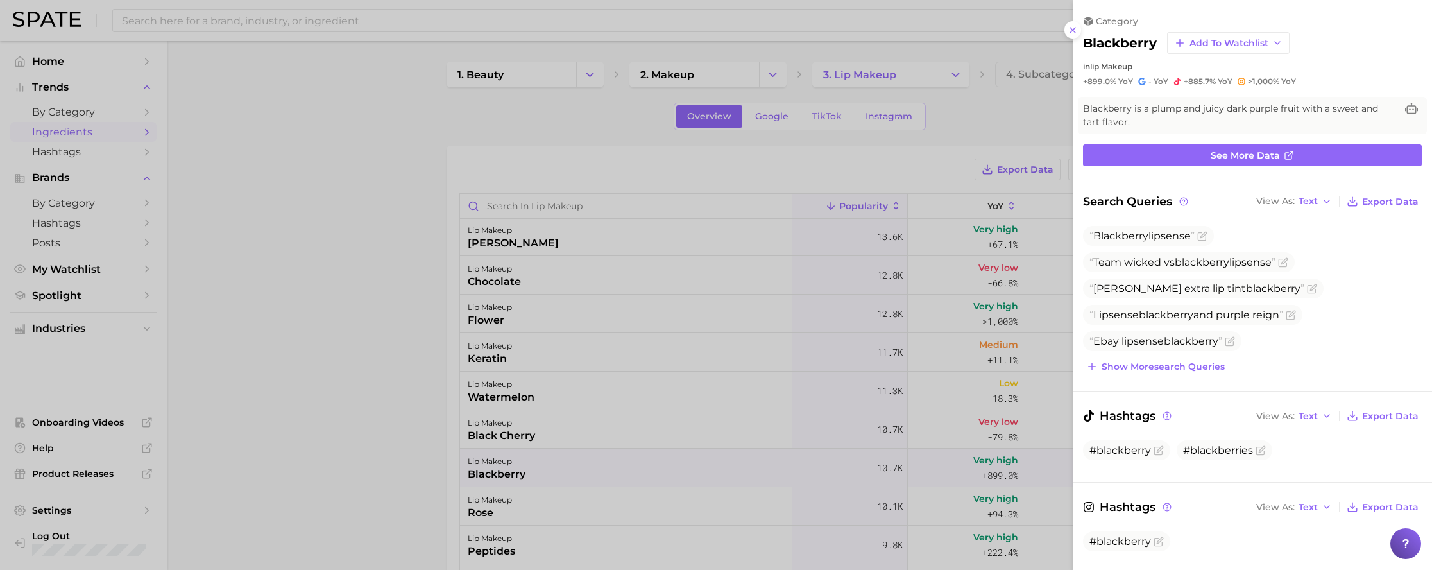
scroll to position [0, 0]
click at [348, 395] on div at bounding box center [716, 285] width 1432 height 570
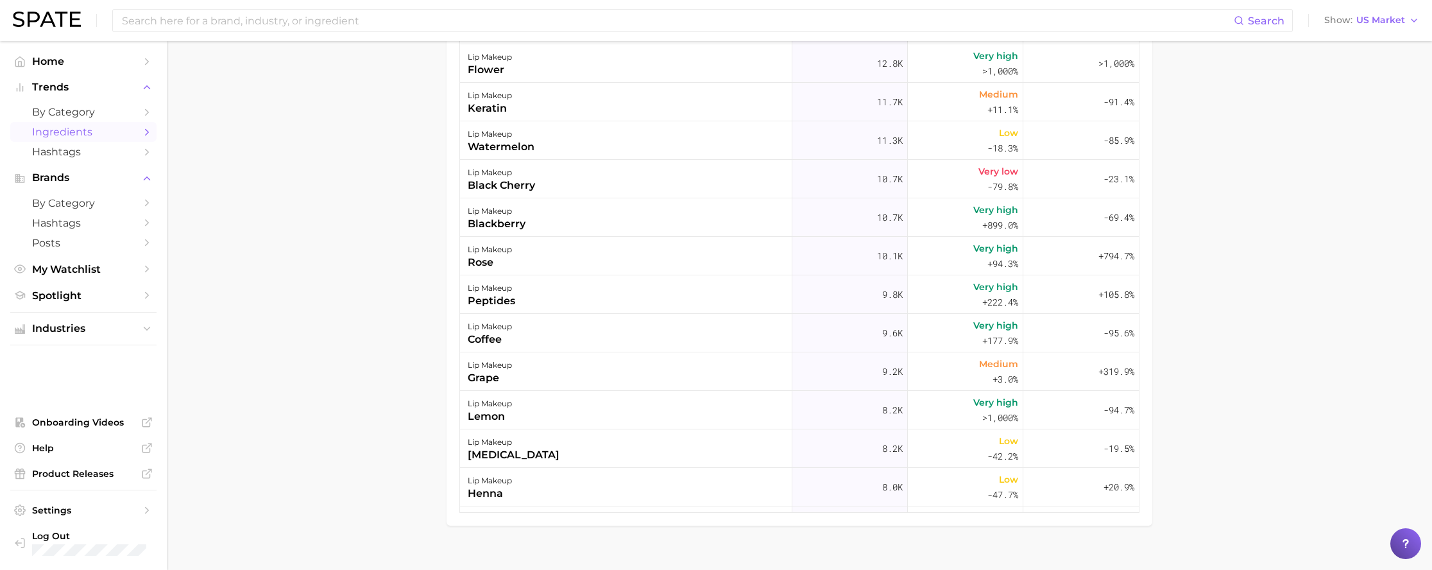
scroll to position [270, 0]
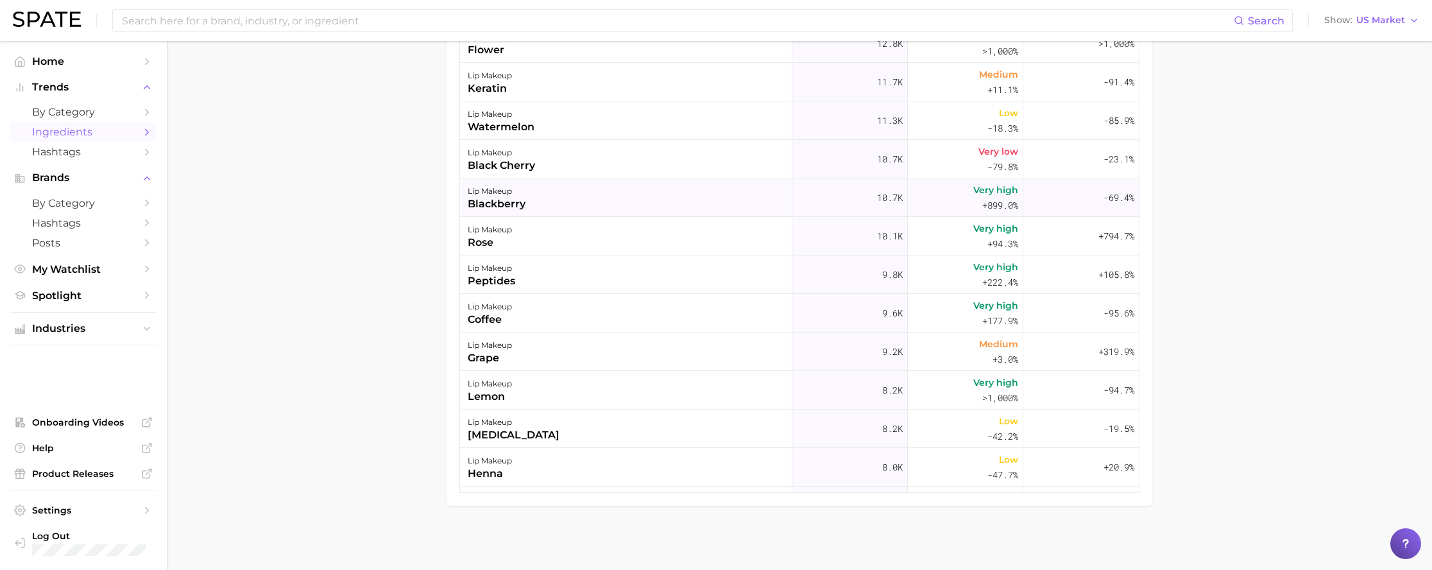
click at [486, 205] on div "blackberry" at bounding box center [497, 203] width 58 height 15
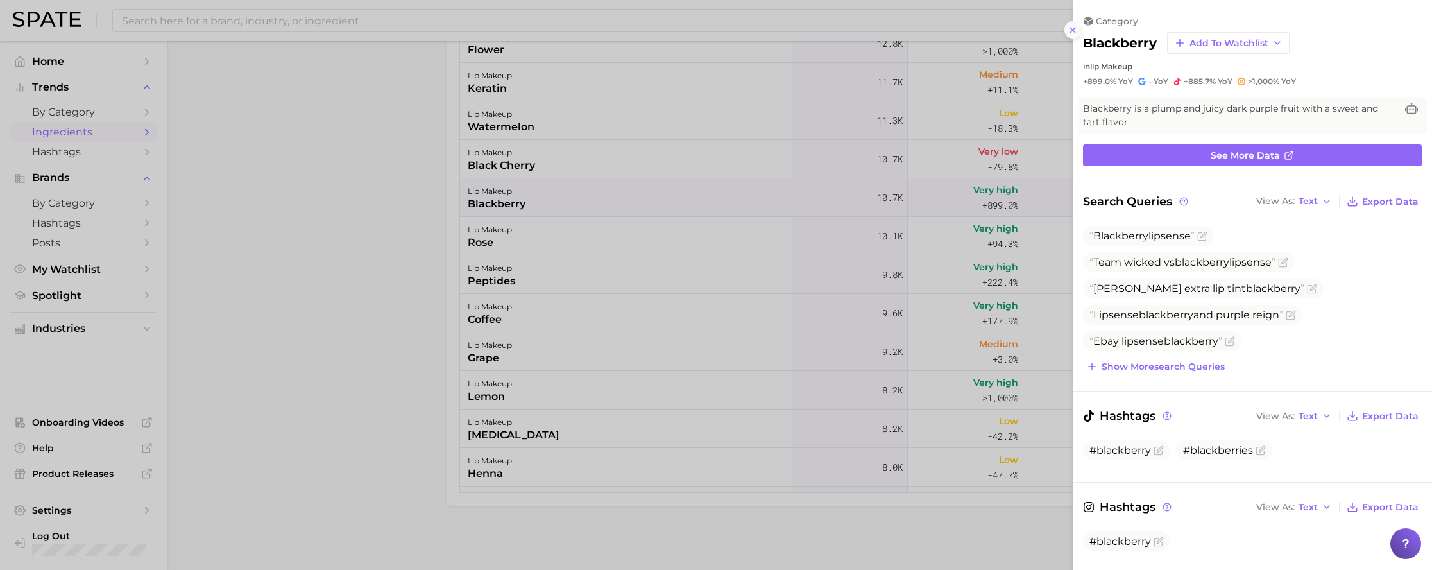
click at [929, 31] on line at bounding box center [1072, 30] width 5 height 5
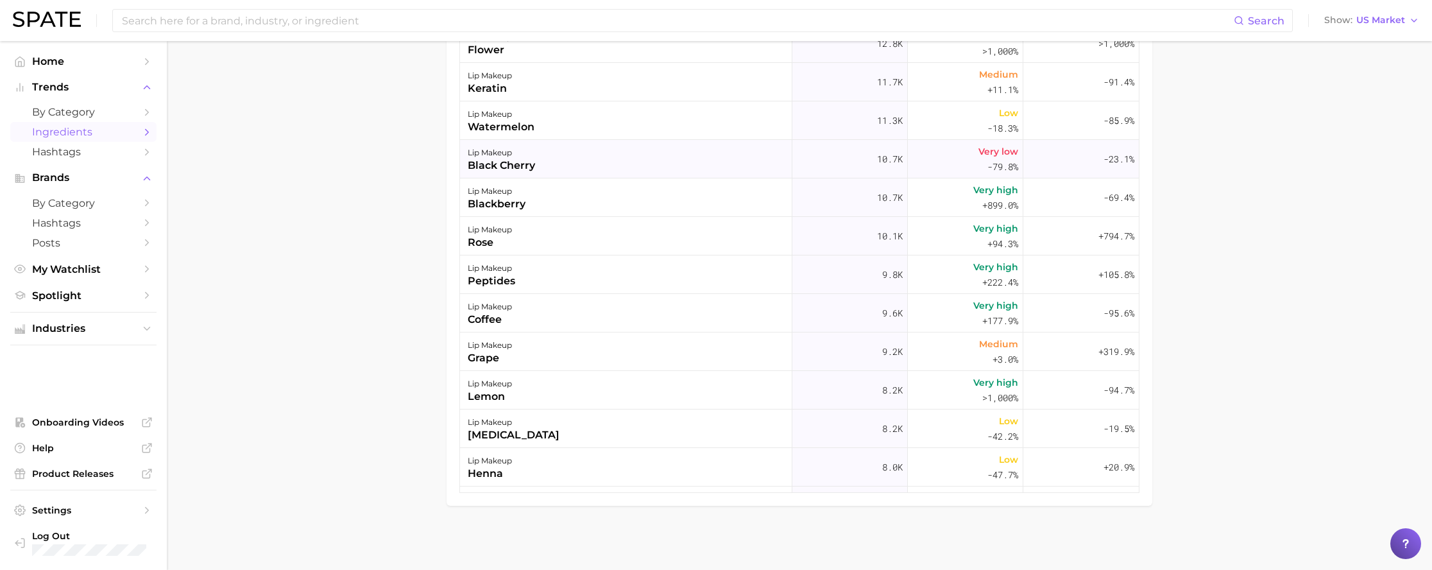
click at [493, 159] on div "black cherry" at bounding box center [501, 165] width 67 height 15
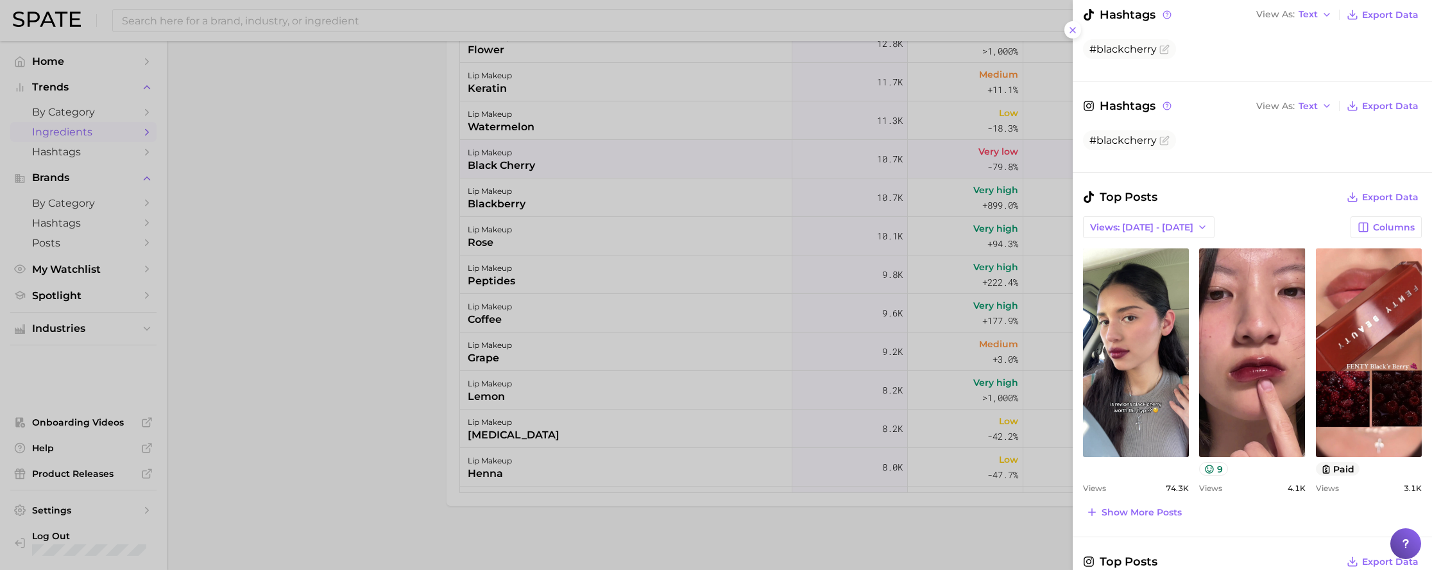
scroll to position [265, 0]
drag, startPoint x: 1070, startPoint y: 34, endPoint x: 1020, endPoint y: 51, distance: 52.7
click at [929, 35] on icon at bounding box center [1072, 30] width 10 height 10
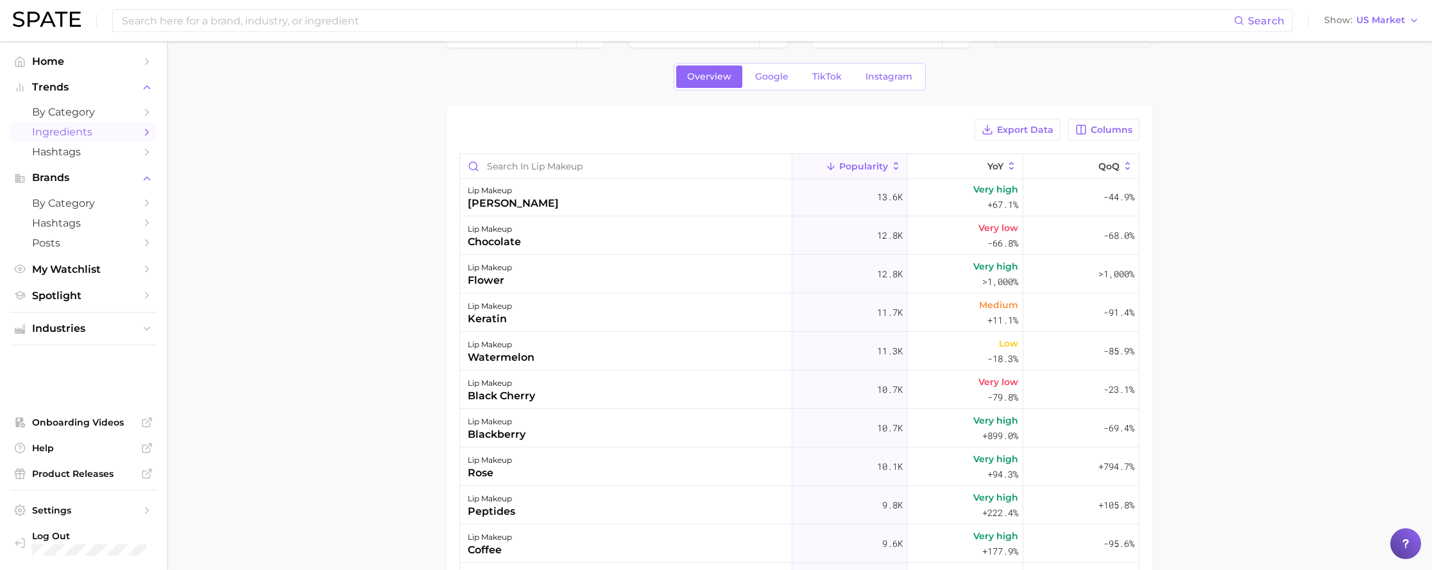
scroll to position [0, 0]
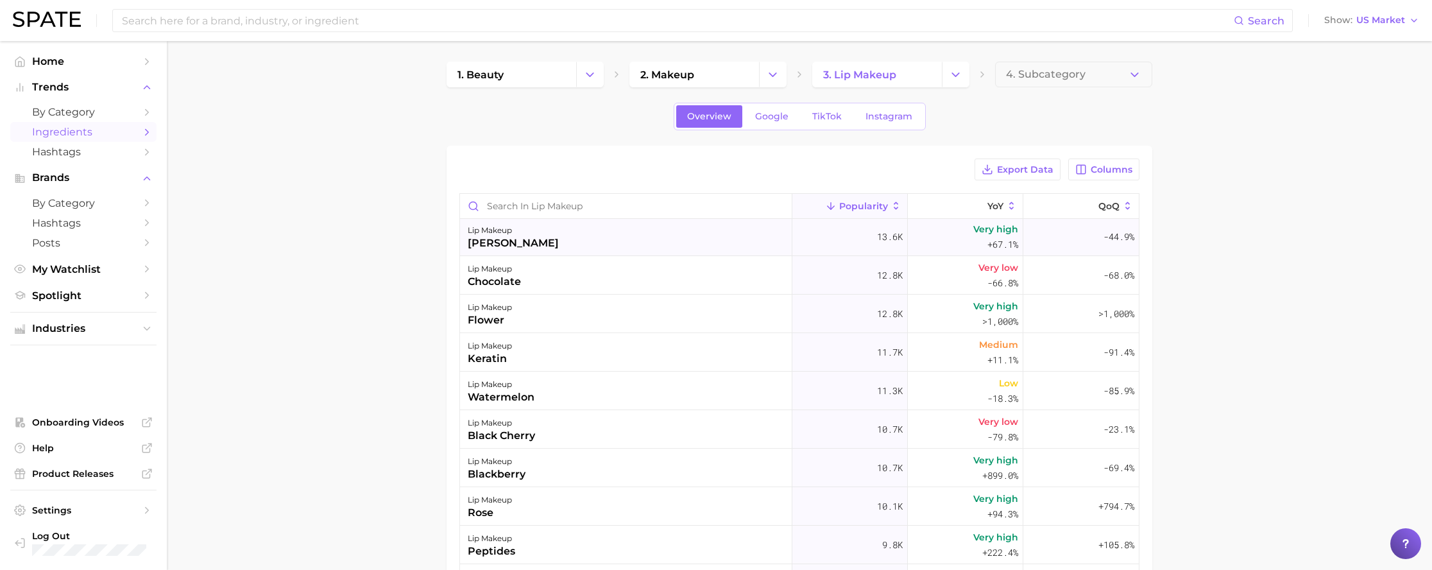
click at [500, 251] on div "lip makeup [PERSON_NAME]" at bounding box center [626, 236] width 332 height 38
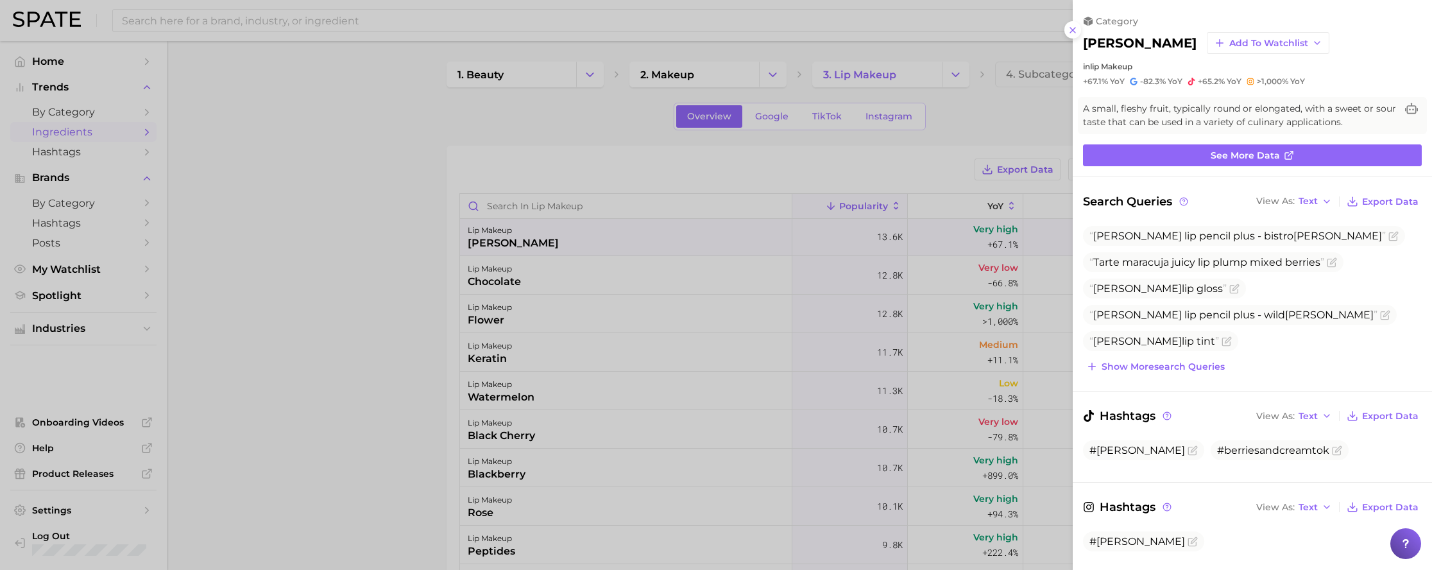
click at [385, 311] on div at bounding box center [716, 285] width 1432 height 570
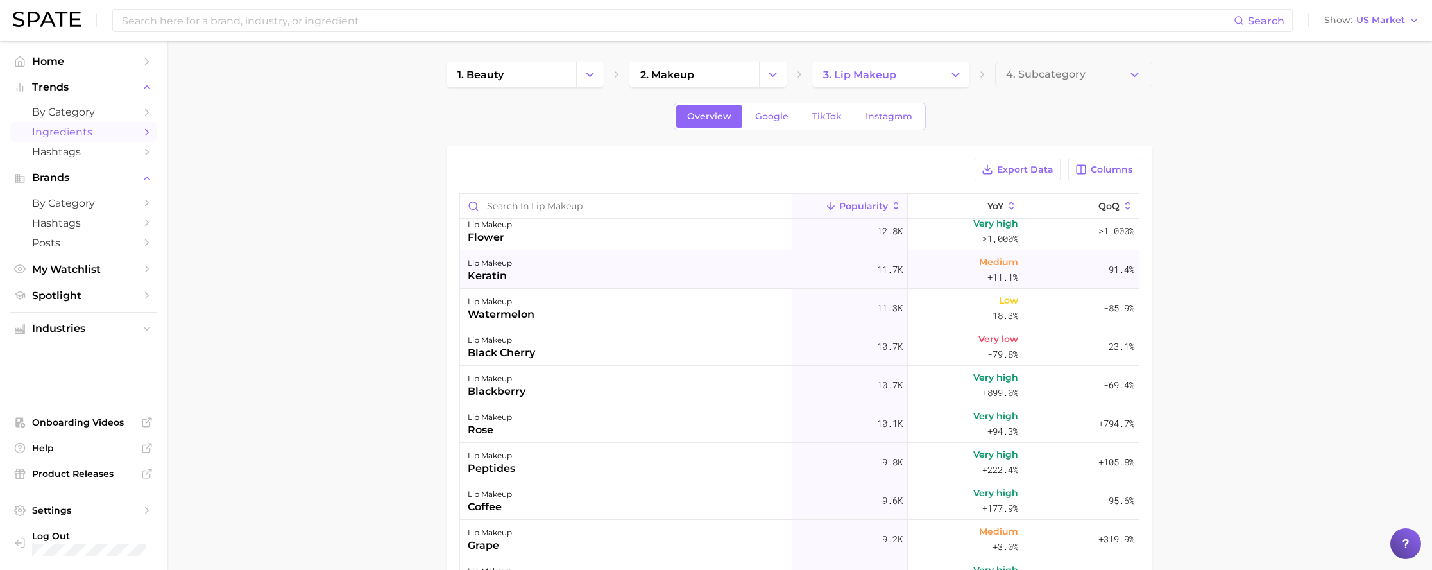
scroll to position [887, 0]
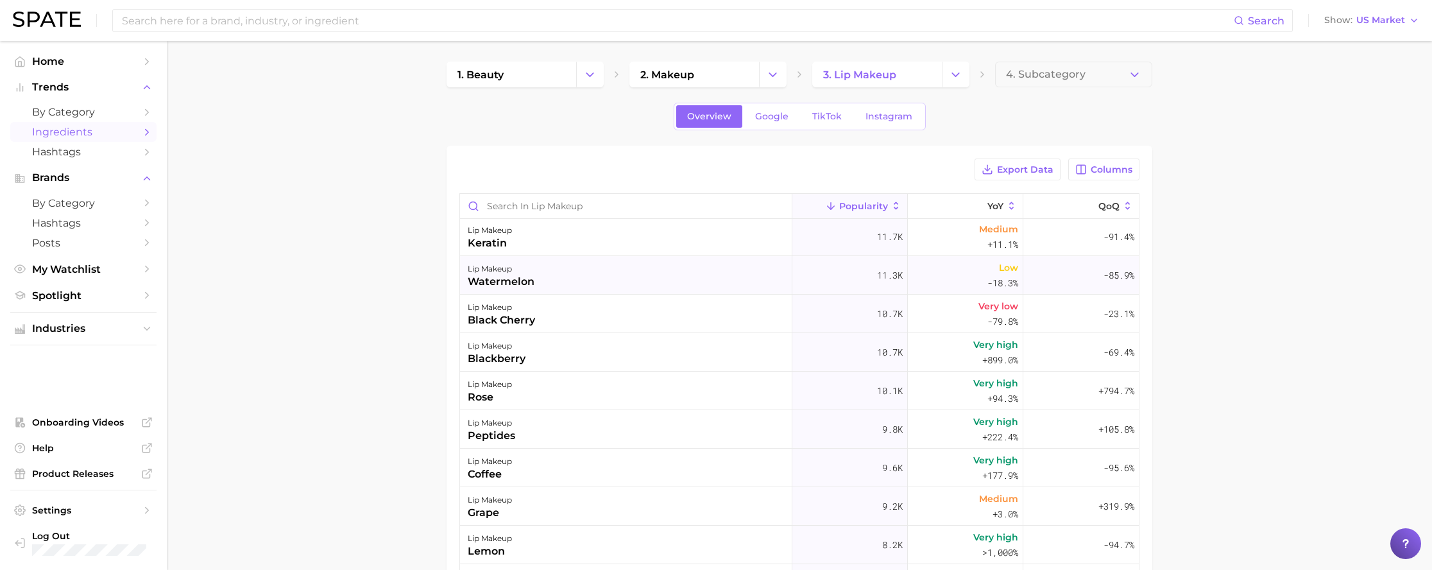
click at [504, 289] on div "watermelon" at bounding box center [501, 281] width 67 height 15
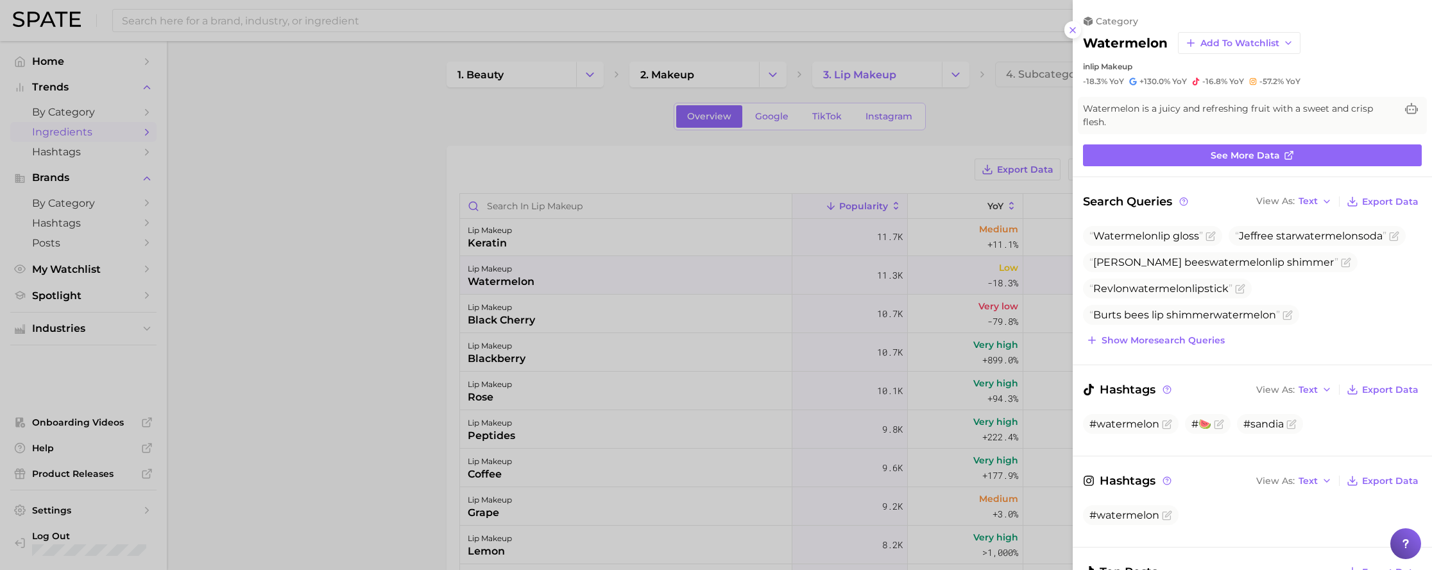
scroll to position [0, 0]
click at [377, 325] on div at bounding box center [716, 285] width 1432 height 570
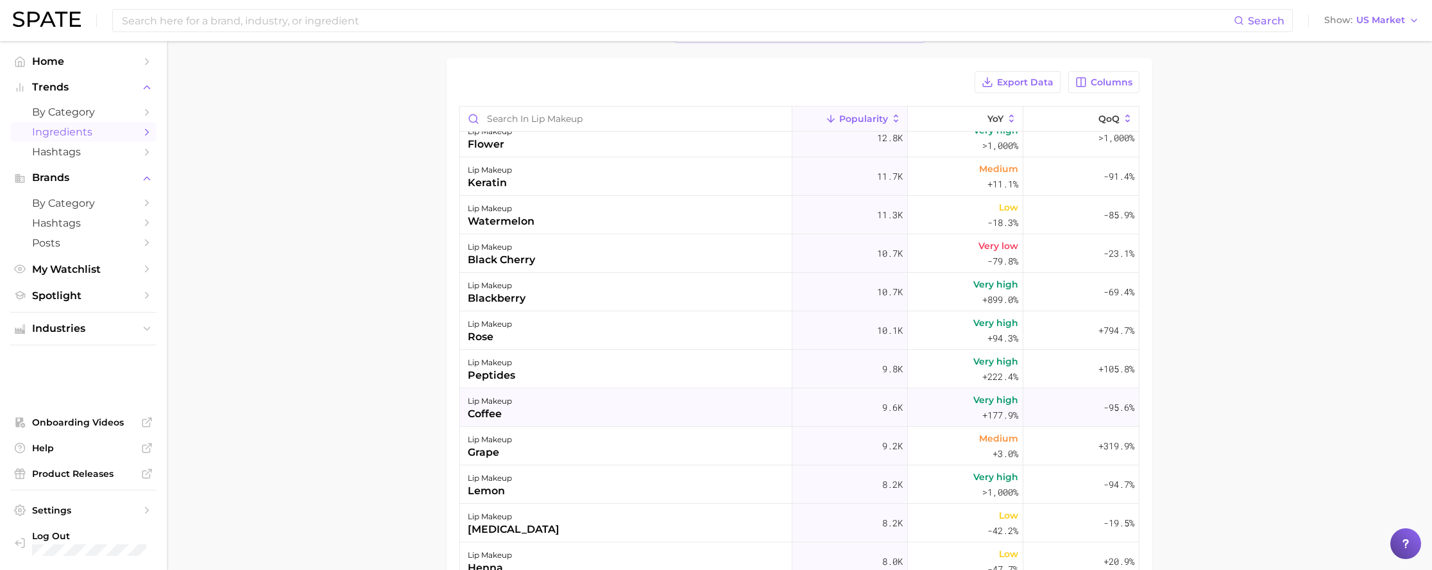
scroll to position [855, 0]
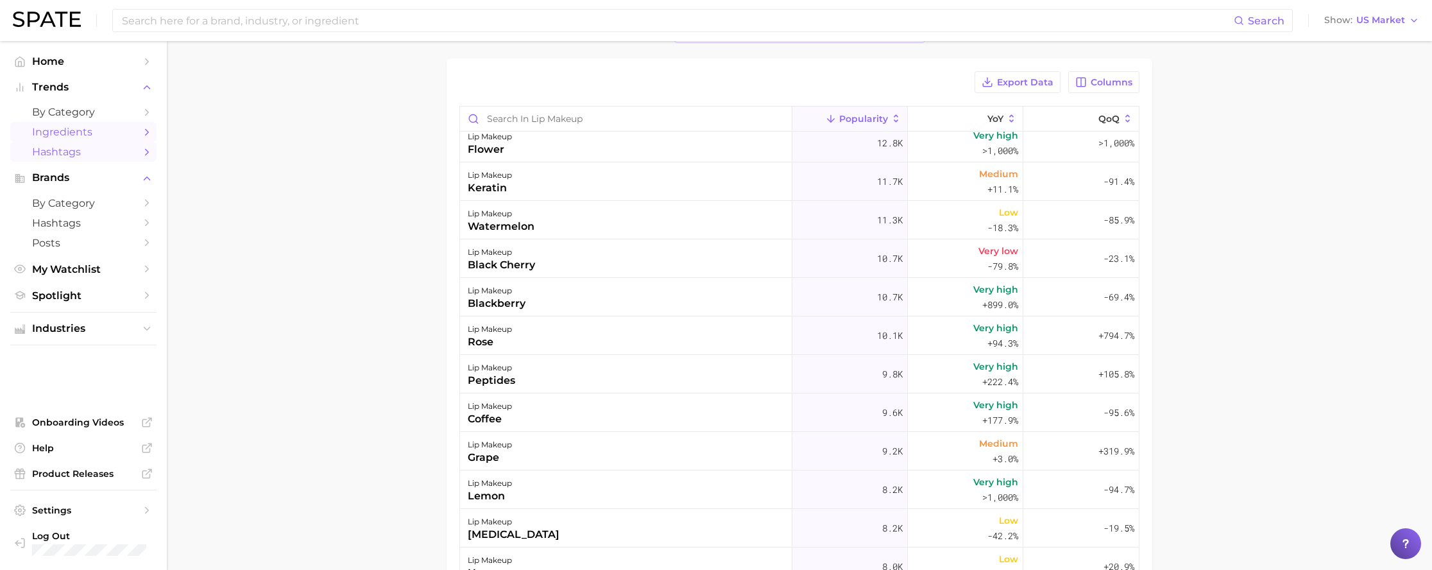
click at [71, 152] on span "Hashtags" at bounding box center [83, 152] width 103 height 12
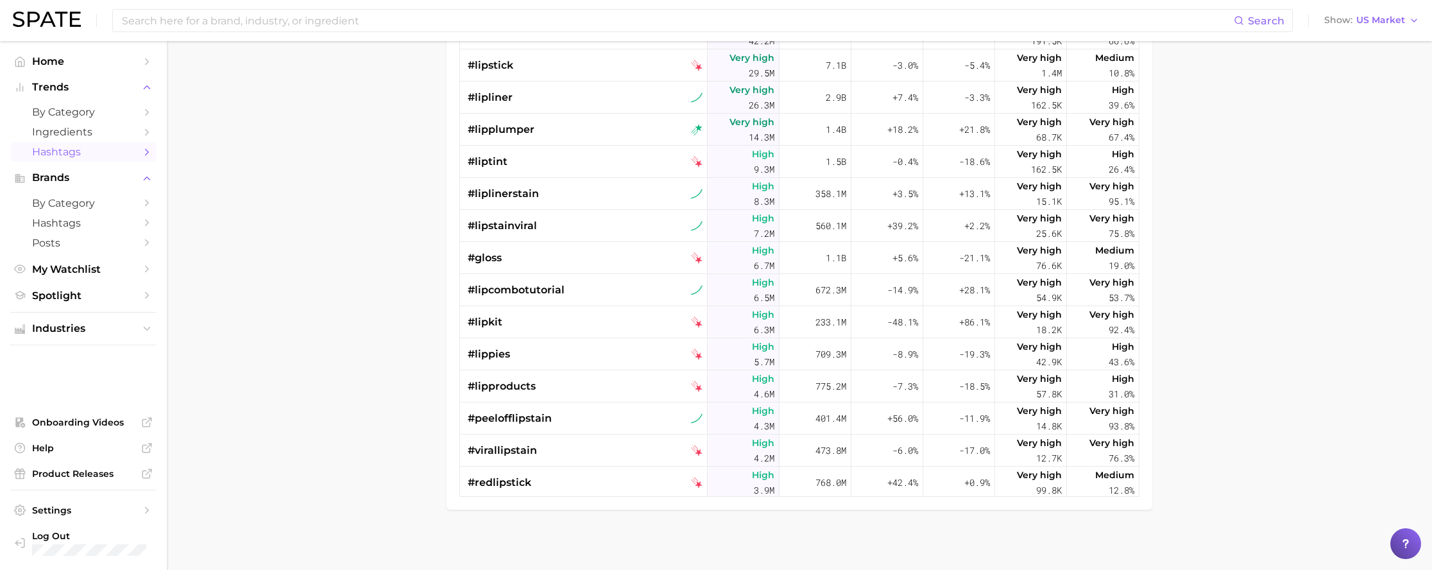
scroll to position [273, 0]
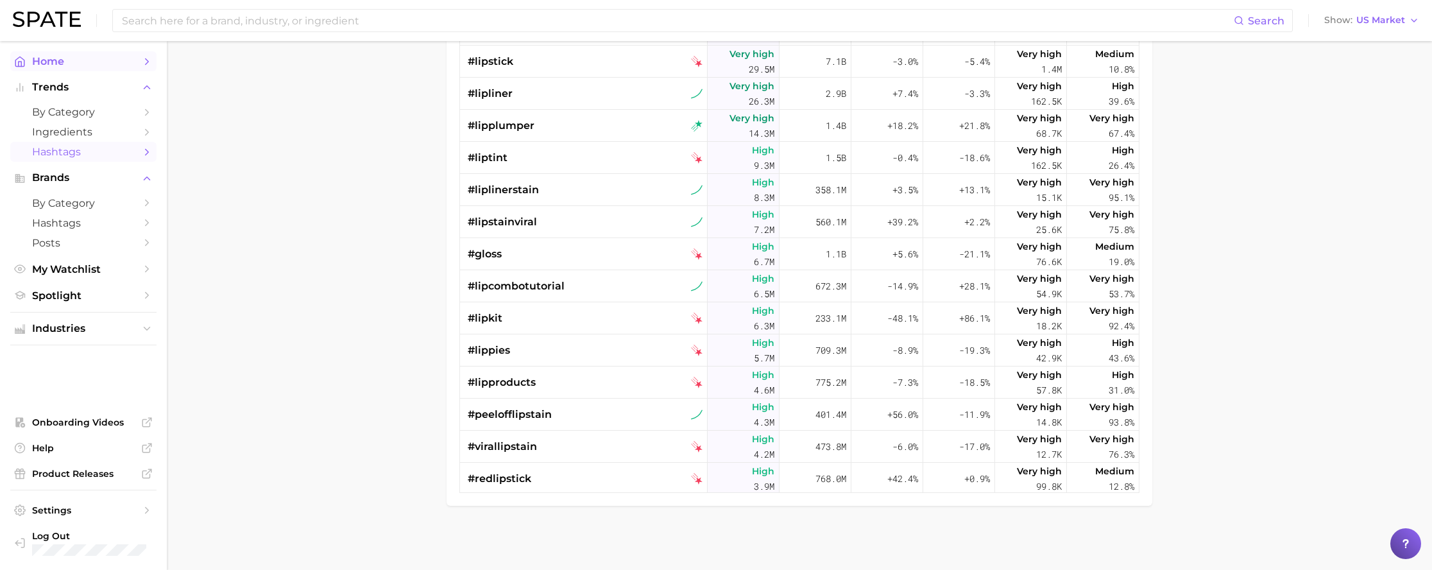
click at [49, 62] on span "Home" at bounding box center [83, 61] width 103 height 12
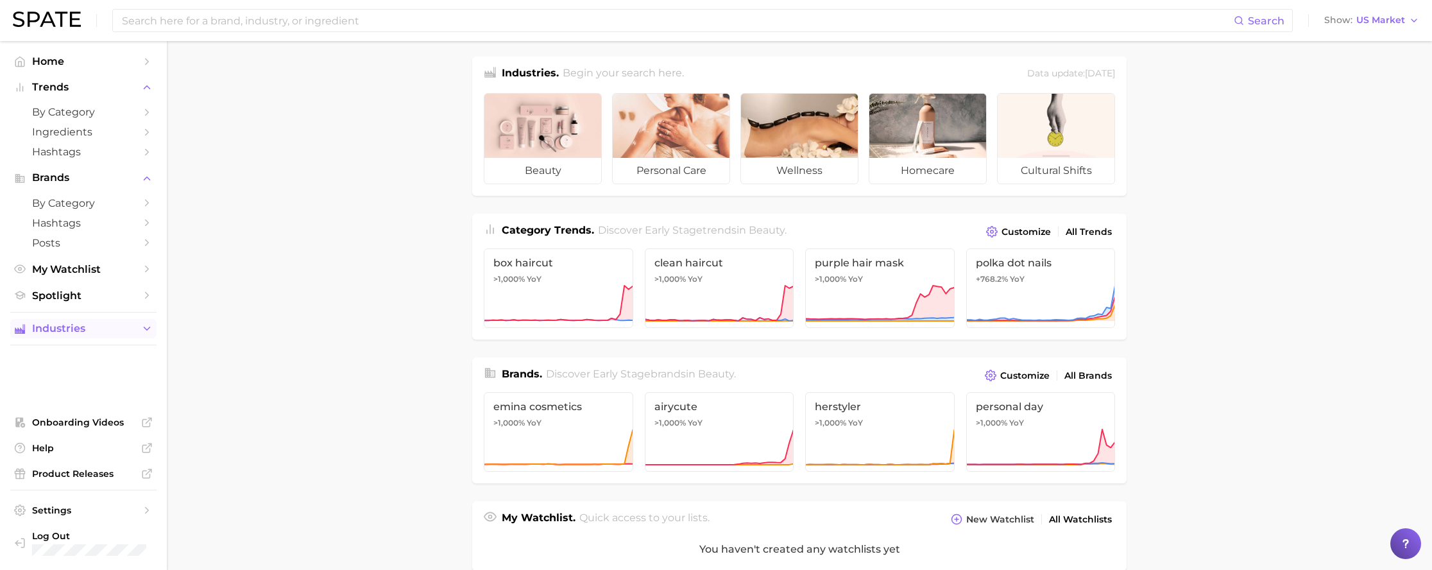
scroll to position [12, 0]
